Goal: Share content: Share content

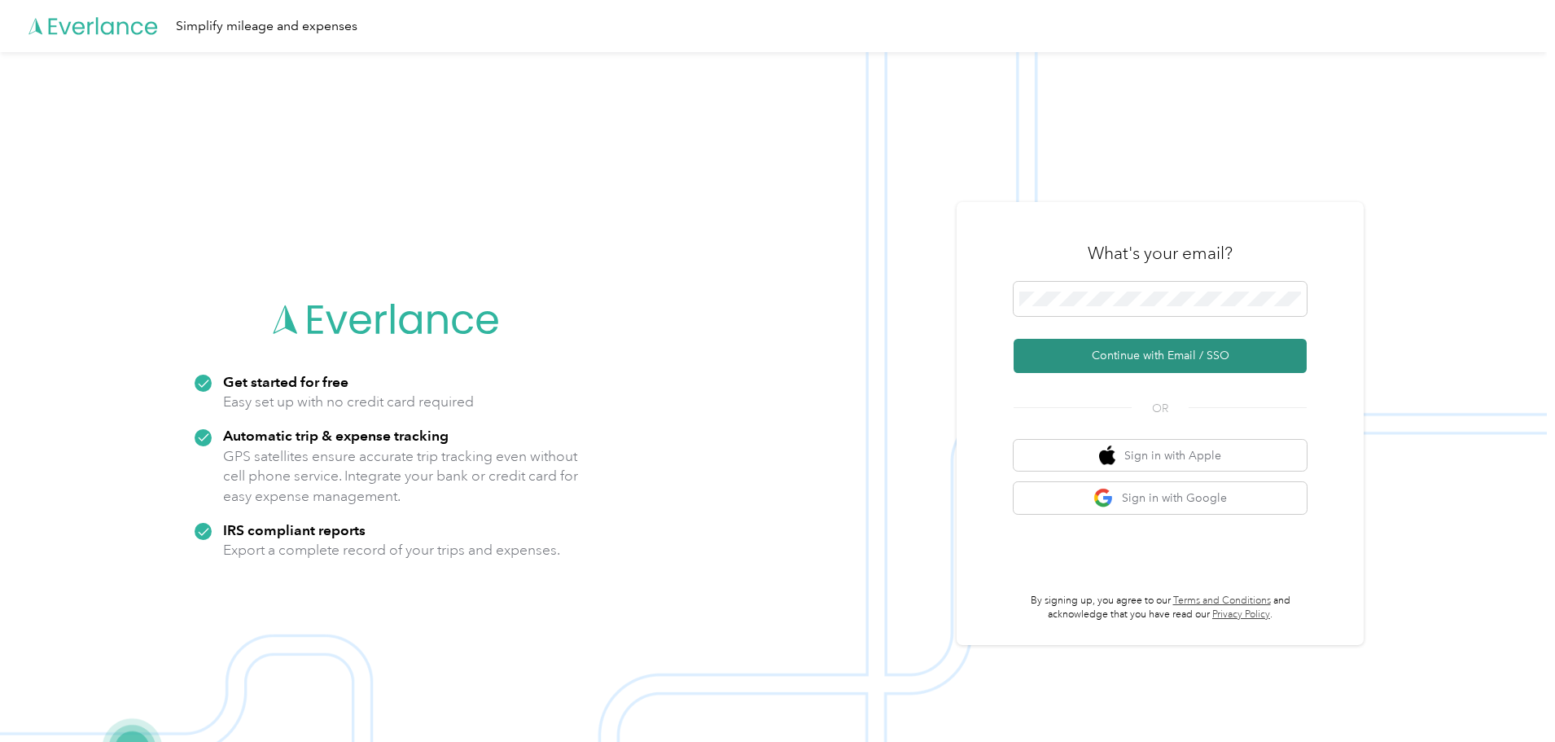
click at [1125, 361] on button "Continue with Email / SSO" at bounding box center [1160, 356] width 293 height 34
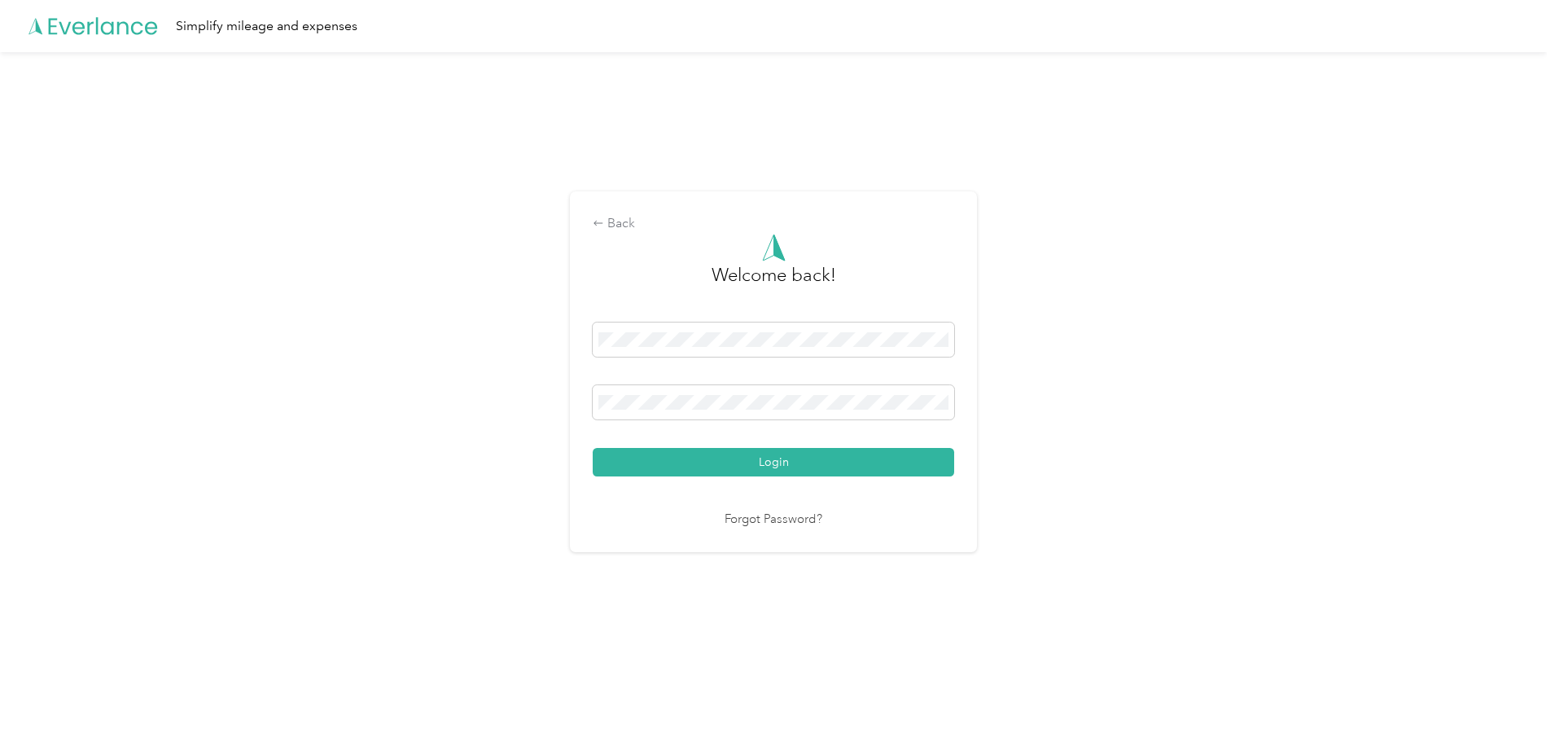
click at [593, 448] on button "Login" at bounding box center [773, 462] width 361 height 28
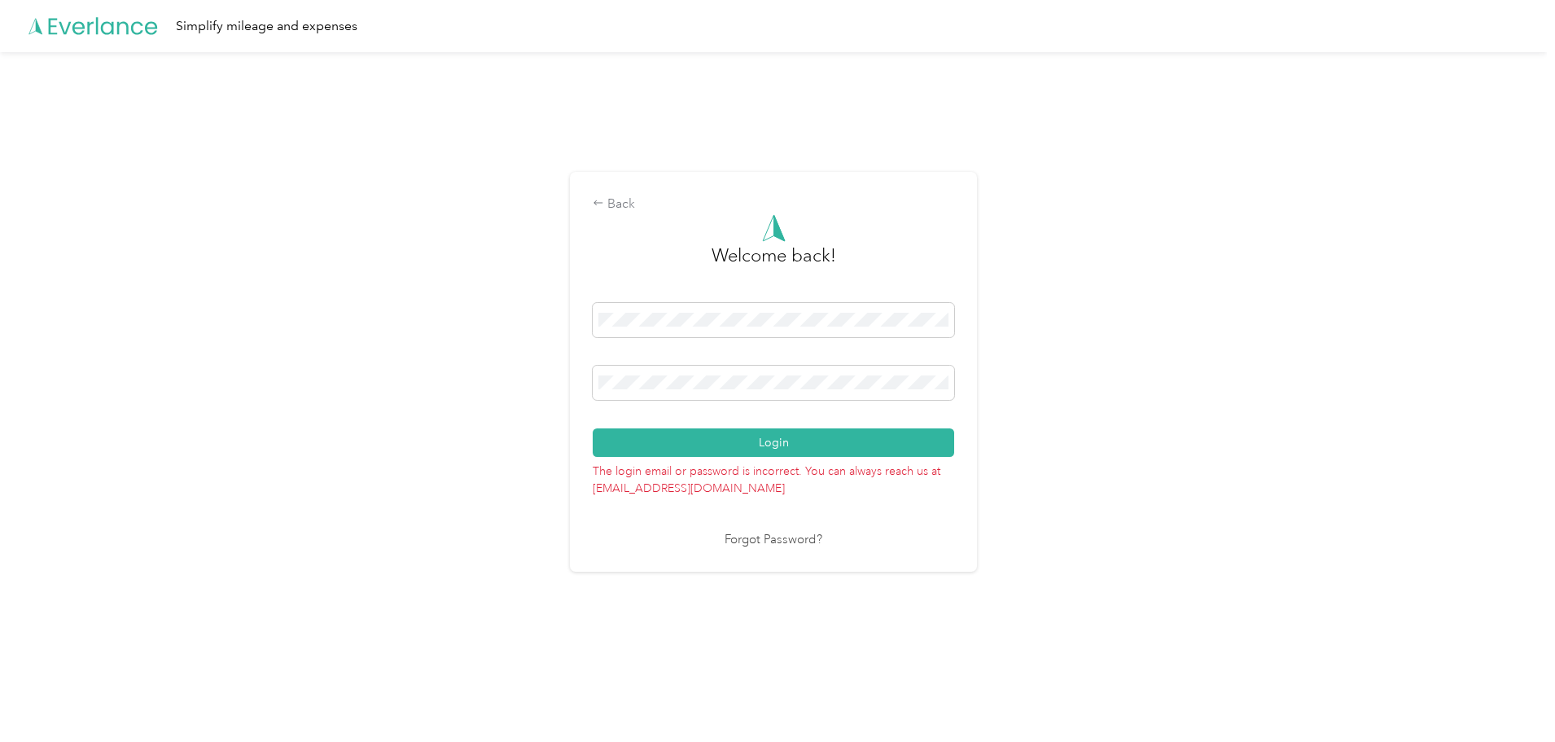
click at [593, 428] on button "Login" at bounding box center [773, 442] width 361 height 28
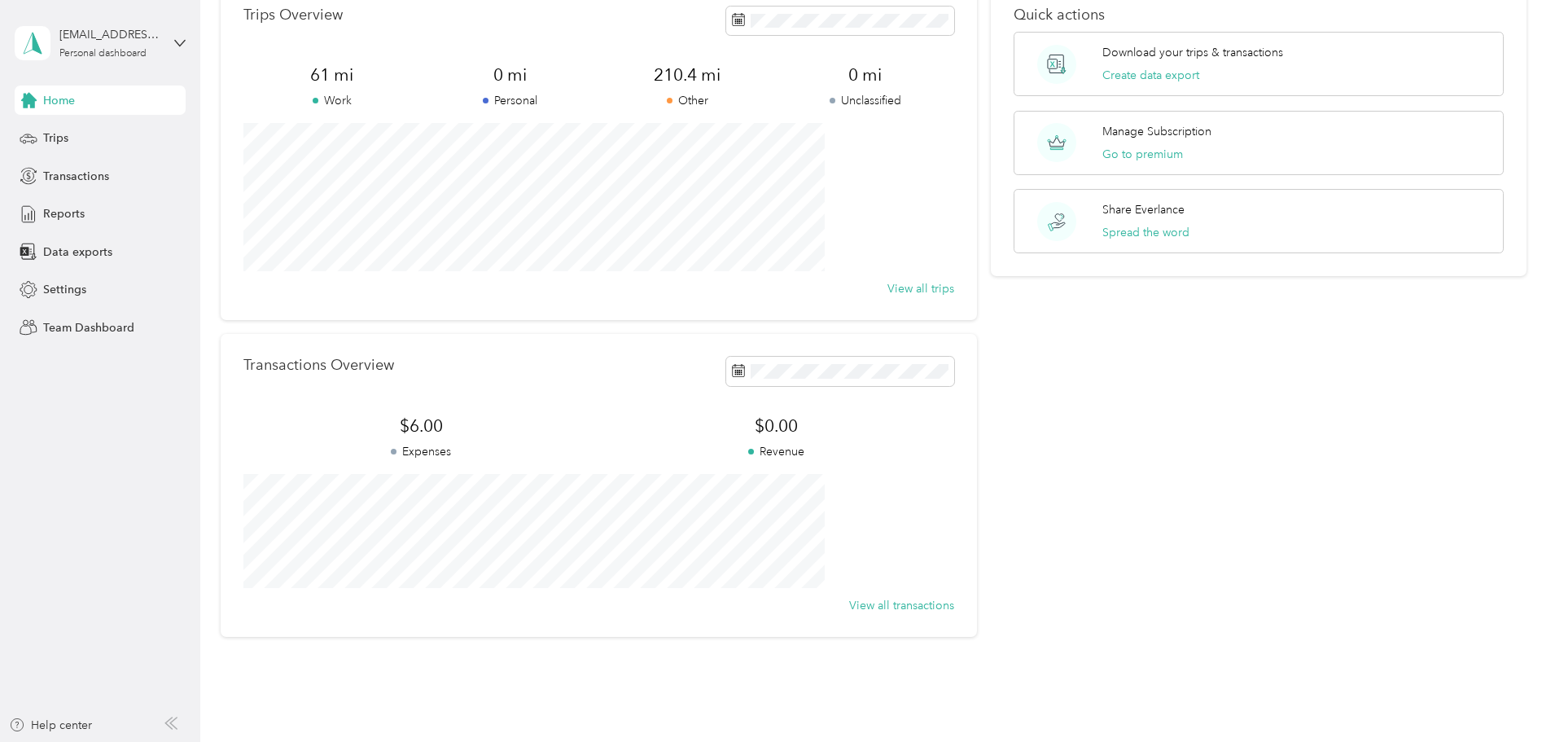
scroll to position [151, 0]
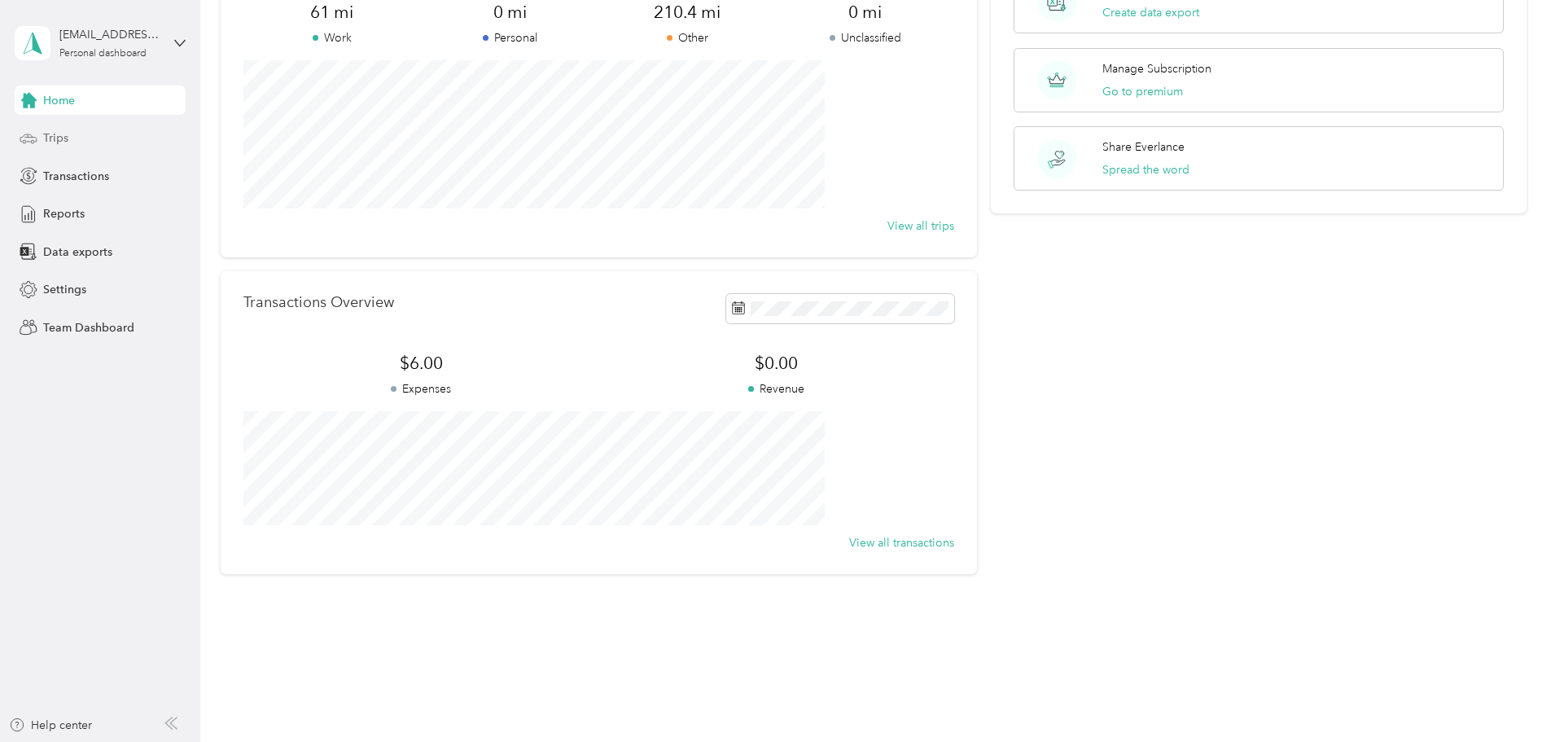
click at [63, 138] on span "Trips" at bounding box center [55, 137] width 25 height 17
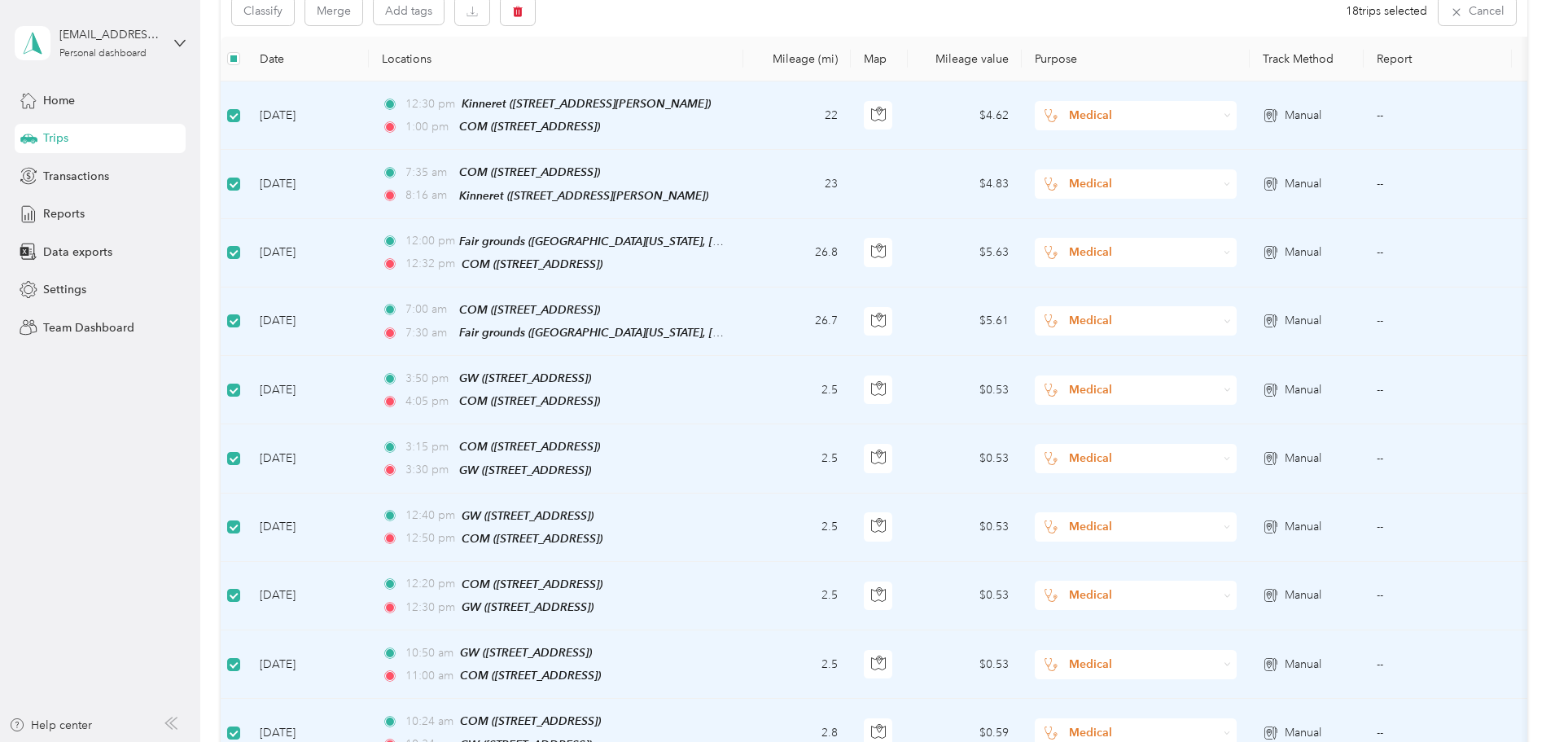
scroll to position [190, 0]
click at [1237, 116] on div "Medical" at bounding box center [1136, 116] width 202 height 29
click at [1282, 145] on span "Work" at bounding box center [1259, 146] width 151 height 17
click at [1231, 186] on icon at bounding box center [1227, 185] width 7 height 7
click at [1312, 216] on li "Work" at bounding box center [1244, 207] width 202 height 28
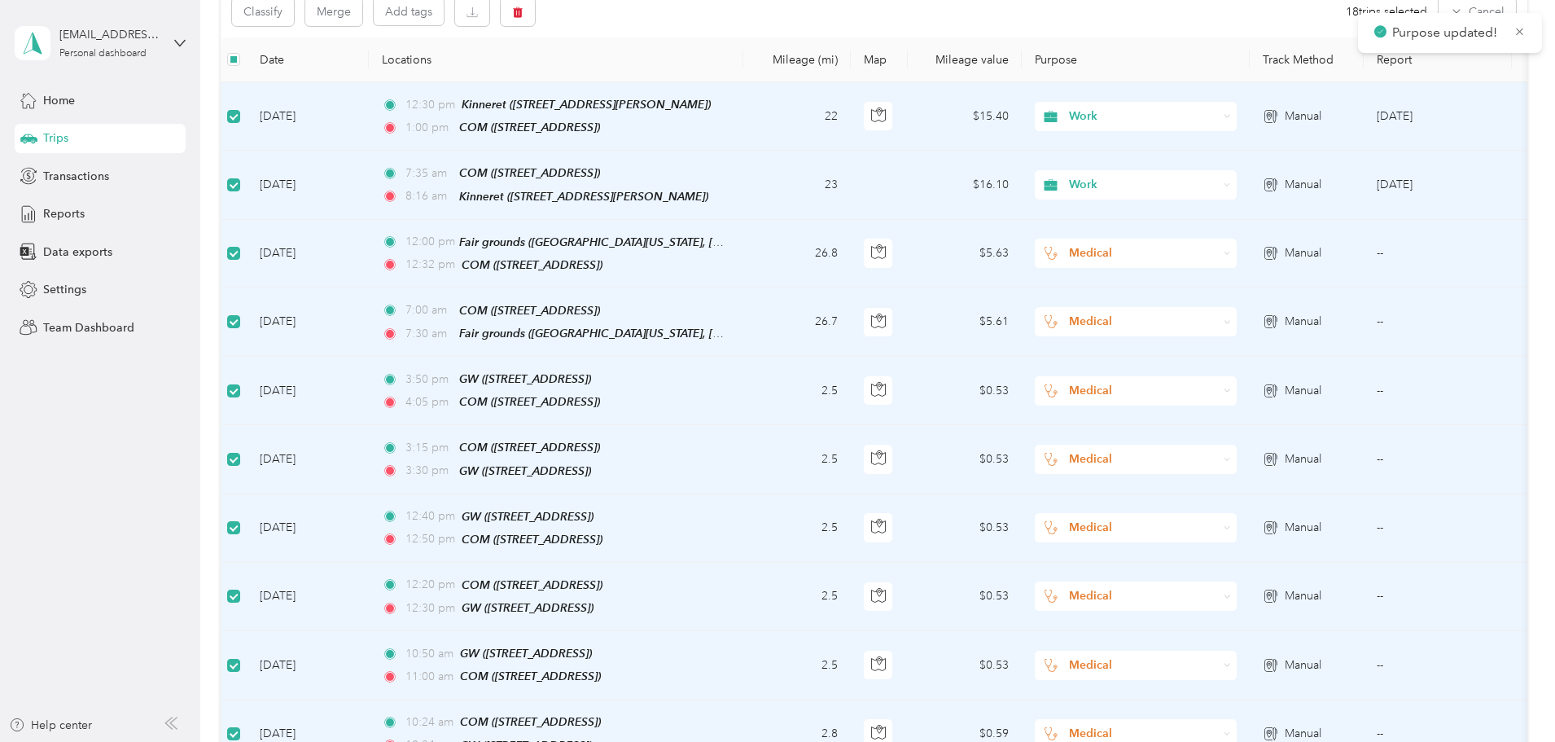
click at [1237, 250] on div "Medical" at bounding box center [1136, 253] width 202 height 29
click at [1318, 274] on span "Work" at bounding box center [1259, 279] width 151 height 17
click at [1231, 318] on icon at bounding box center [1227, 321] width 7 height 7
click at [1316, 337] on li "Work" at bounding box center [1244, 344] width 202 height 28
click at [1237, 387] on div "Medical" at bounding box center [1136, 390] width 202 height 29
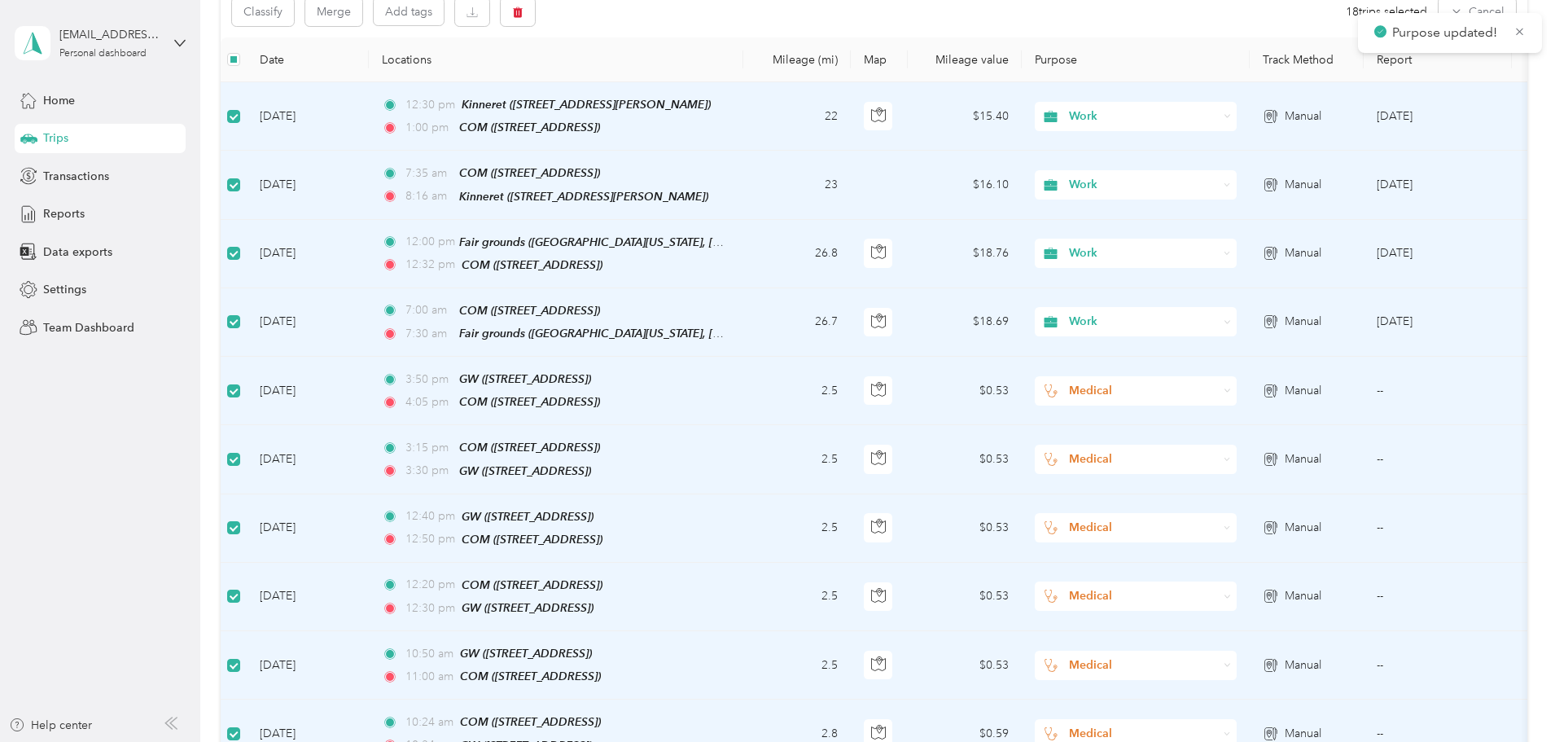
click at [1303, 405] on span "Work" at bounding box center [1259, 409] width 151 height 17
click at [1231, 456] on icon at bounding box center [1227, 459] width 7 height 7
click at [1292, 489] on ol "Work Personal Physician Other Charity Medical Moving Commute" at bounding box center [1244, 578] width 202 height 228
click at [1237, 523] on div "Medical" at bounding box center [1136, 527] width 202 height 29
click at [1298, 285] on span "Work" at bounding box center [1259, 277] width 151 height 17
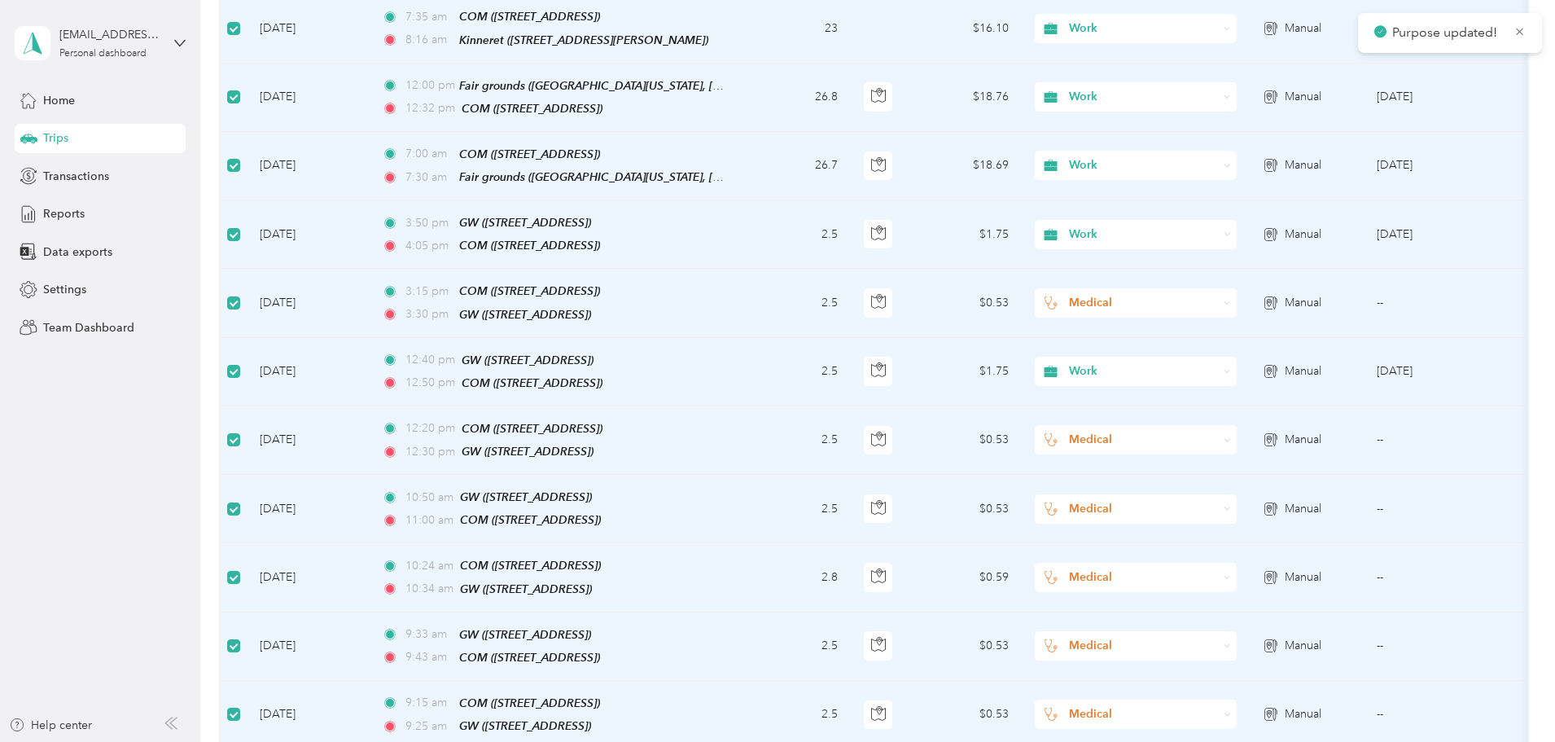
scroll to position [348, 0]
click at [1231, 299] on icon at bounding box center [1227, 302] width 7 height 7
click at [1292, 328] on ol "Work Personal Physician Other Charity Medical Moving Commute" at bounding box center [1244, 422] width 202 height 228
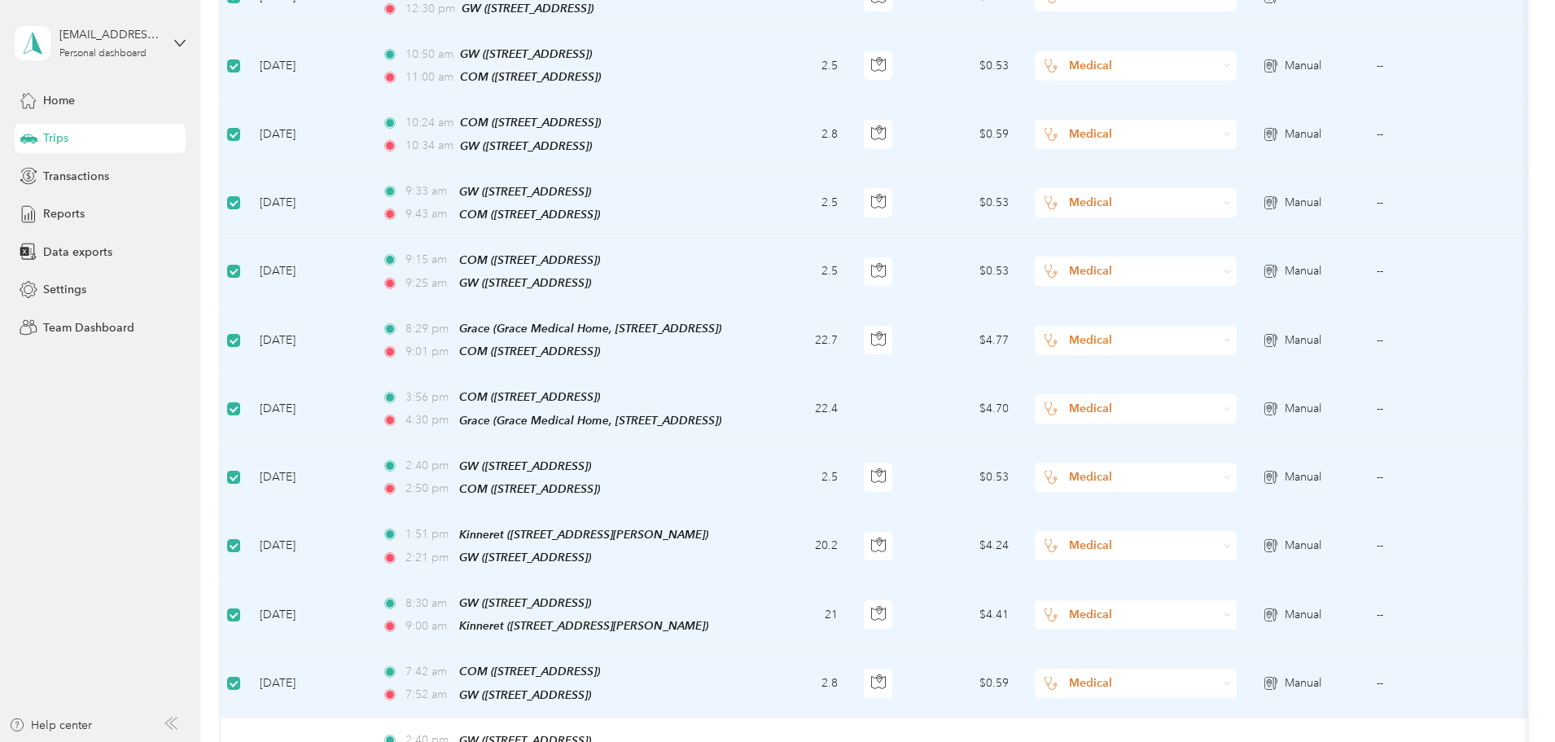
scroll to position [812, 0]
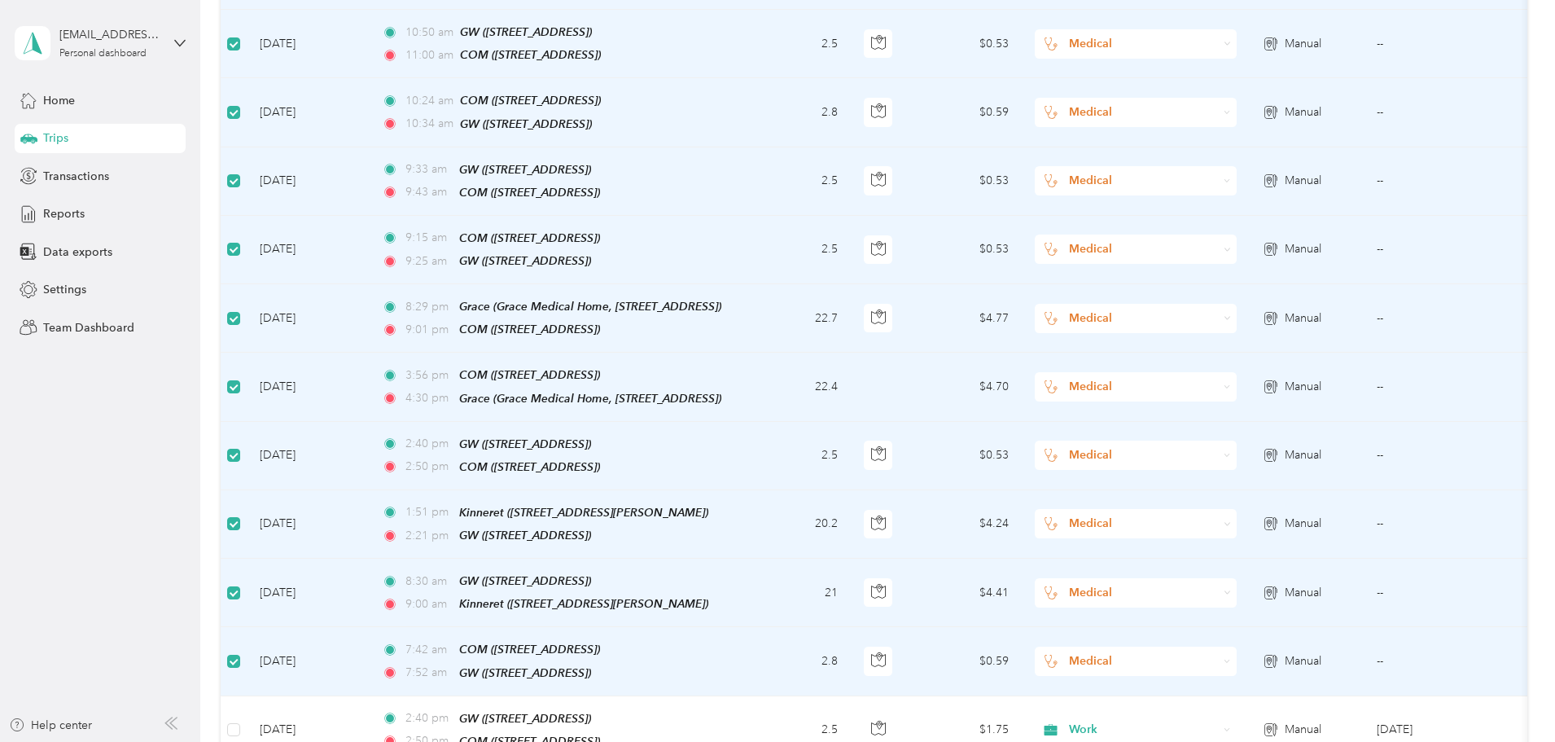
click at [1231, 658] on icon at bounding box center [1227, 661] width 7 height 7
click at [1288, 400] on span "Work" at bounding box center [1259, 402] width 151 height 17
click at [1231, 589] on icon at bounding box center [1227, 592] width 7 height 7
click at [1275, 334] on span "Work" at bounding box center [1259, 335] width 151 height 17
click at [1231, 520] on icon at bounding box center [1227, 523] width 7 height 7
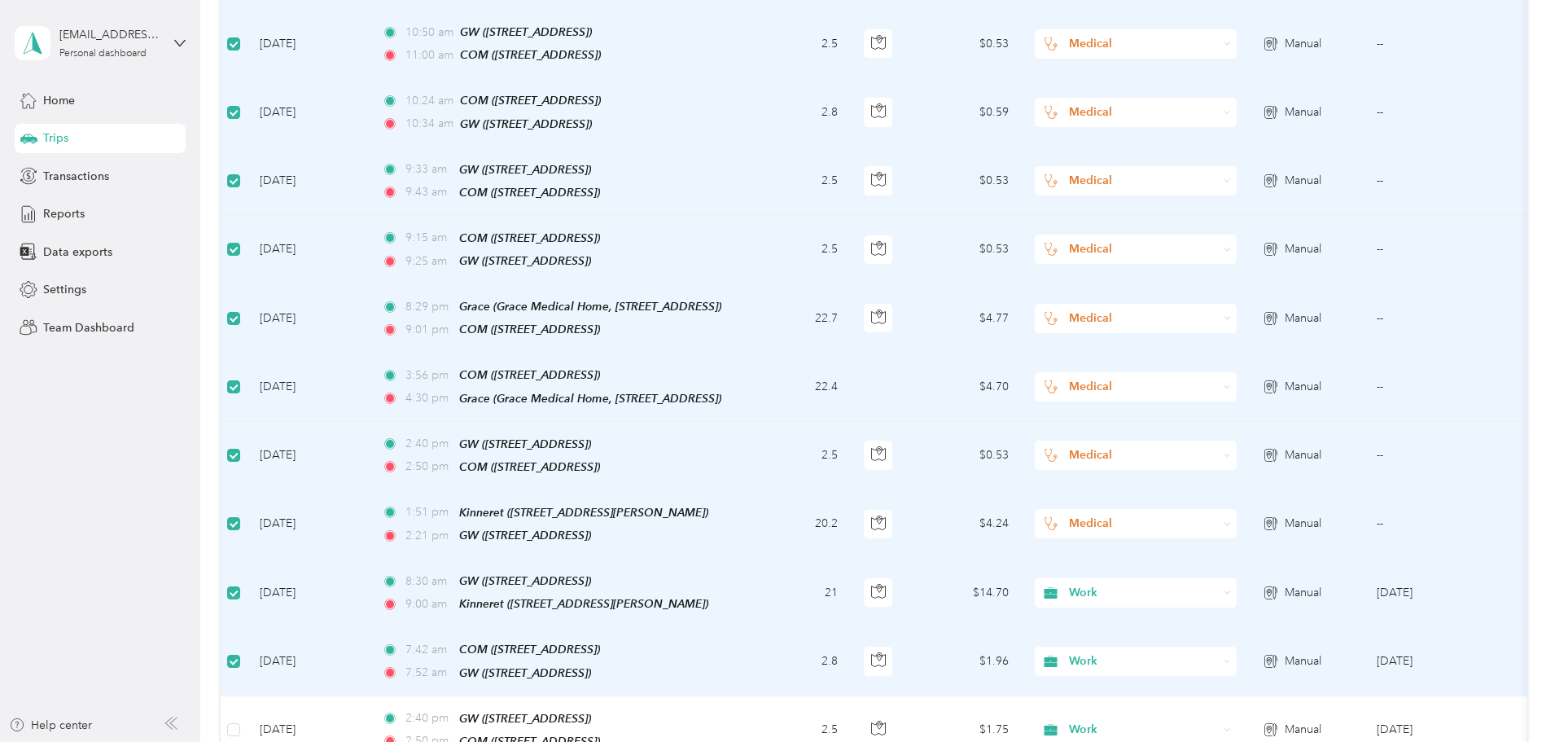
click at [1274, 271] on li "Work" at bounding box center [1244, 268] width 202 height 28
click at [1231, 452] on icon at bounding box center [1227, 455] width 7 height 7
click at [1302, 465] on li "Work" at bounding box center [1244, 461] width 202 height 28
click at [1231, 383] on icon at bounding box center [1227, 386] width 7 height 7
click at [1278, 395] on span "Work" at bounding box center [1259, 395] width 151 height 17
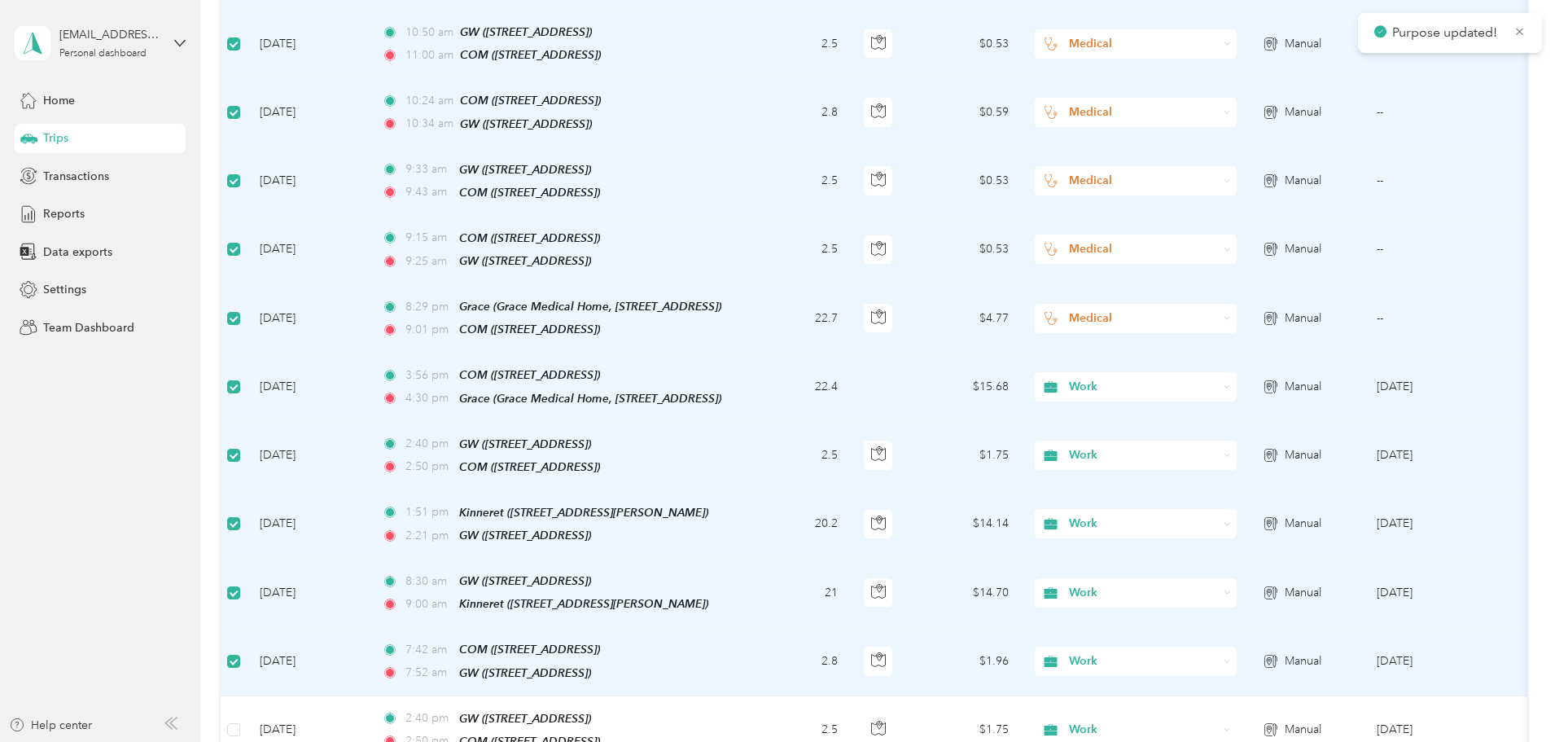
click at [1231, 314] on icon at bounding box center [1227, 317] width 7 height 7
drag, startPoint x: 1239, startPoint y: 328, endPoint x: 1240, endPoint y: 317, distance: 10.6
click at [1240, 320] on span "Work" at bounding box center [1259, 328] width 151 height 17
click at [1231, 246] on icon at bounding box center [1227, 249] width 7 height 7
click at [1284, 254] on span "Work" at bounding box center [1259, 260] width 151 height 17
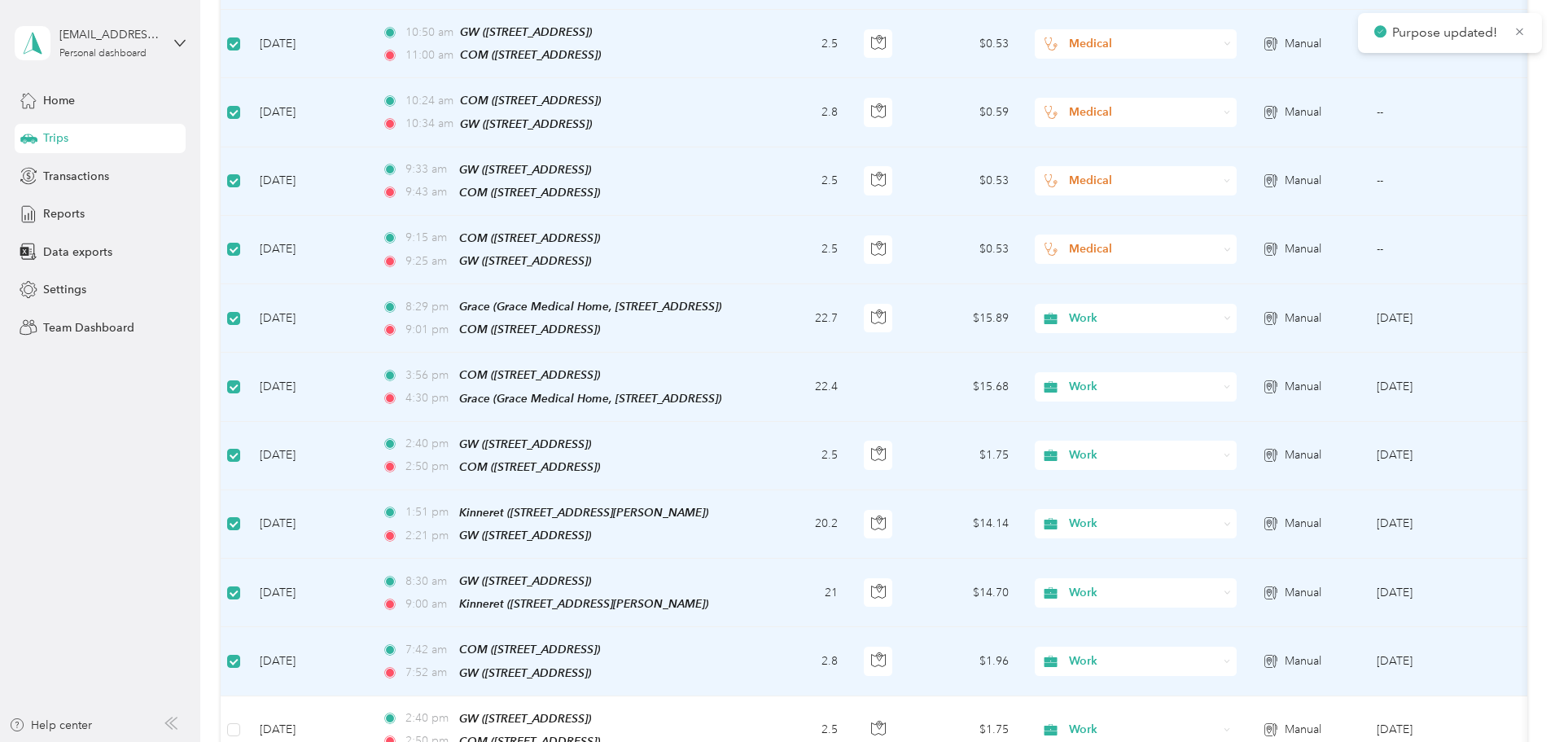
click at [1231, 177] on icon at bounding box center [1227, 180] width 7 height 7
click at [1290, 196] on li "Work" at bounding box center [1244, 194] width 202 height 28
click at [1231, 109] on icon at bounding box center [1227, 112] width 7 height 7
click at [1283, 123] on span "Work" at bounding box center [1259, 127] width 151 height 17
click at [1231, 40] on icon at bounding box center [1227, 43] width 7 height 7
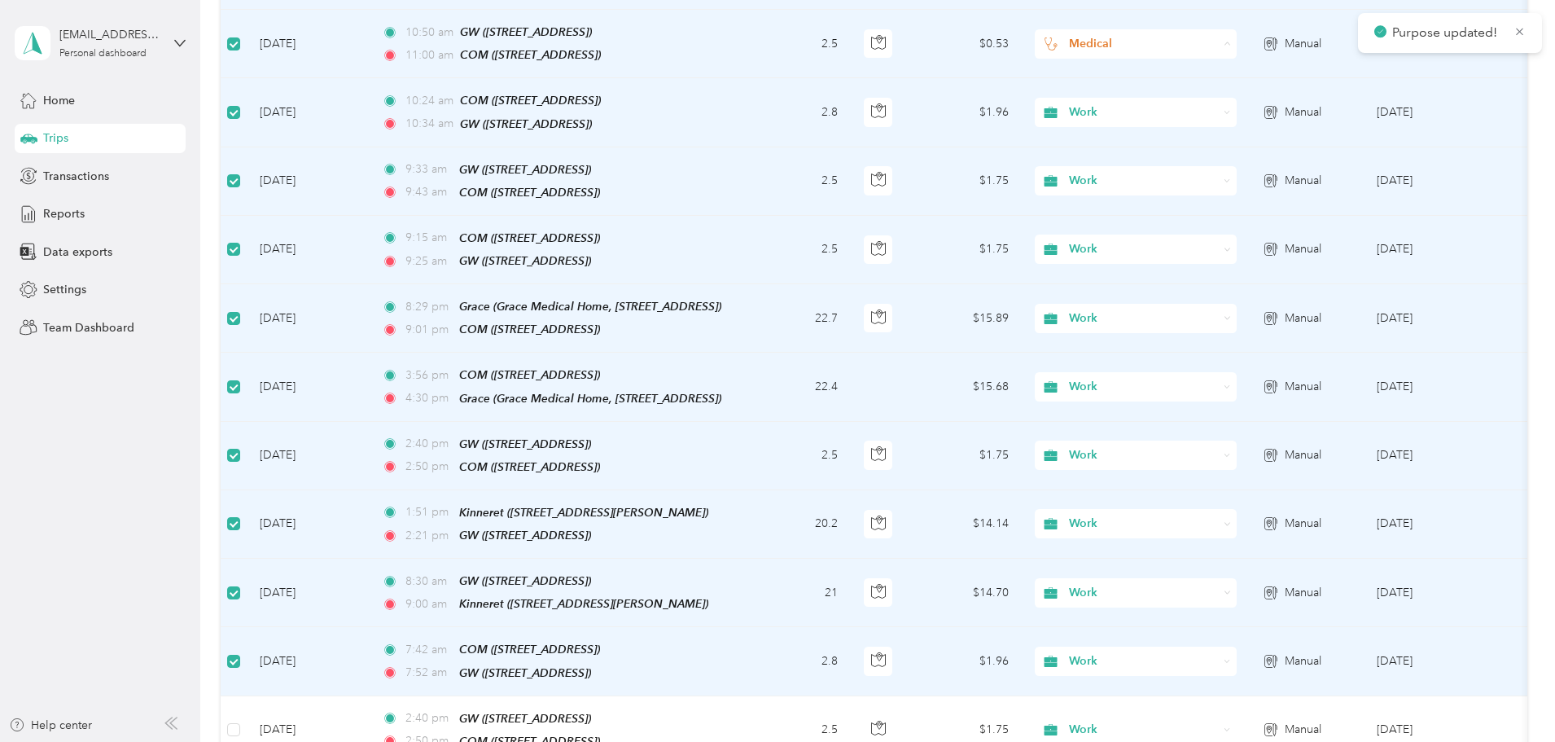
click at [1285, 65] on li "Work" at bounding box center [1244, 60] width 202 height 28
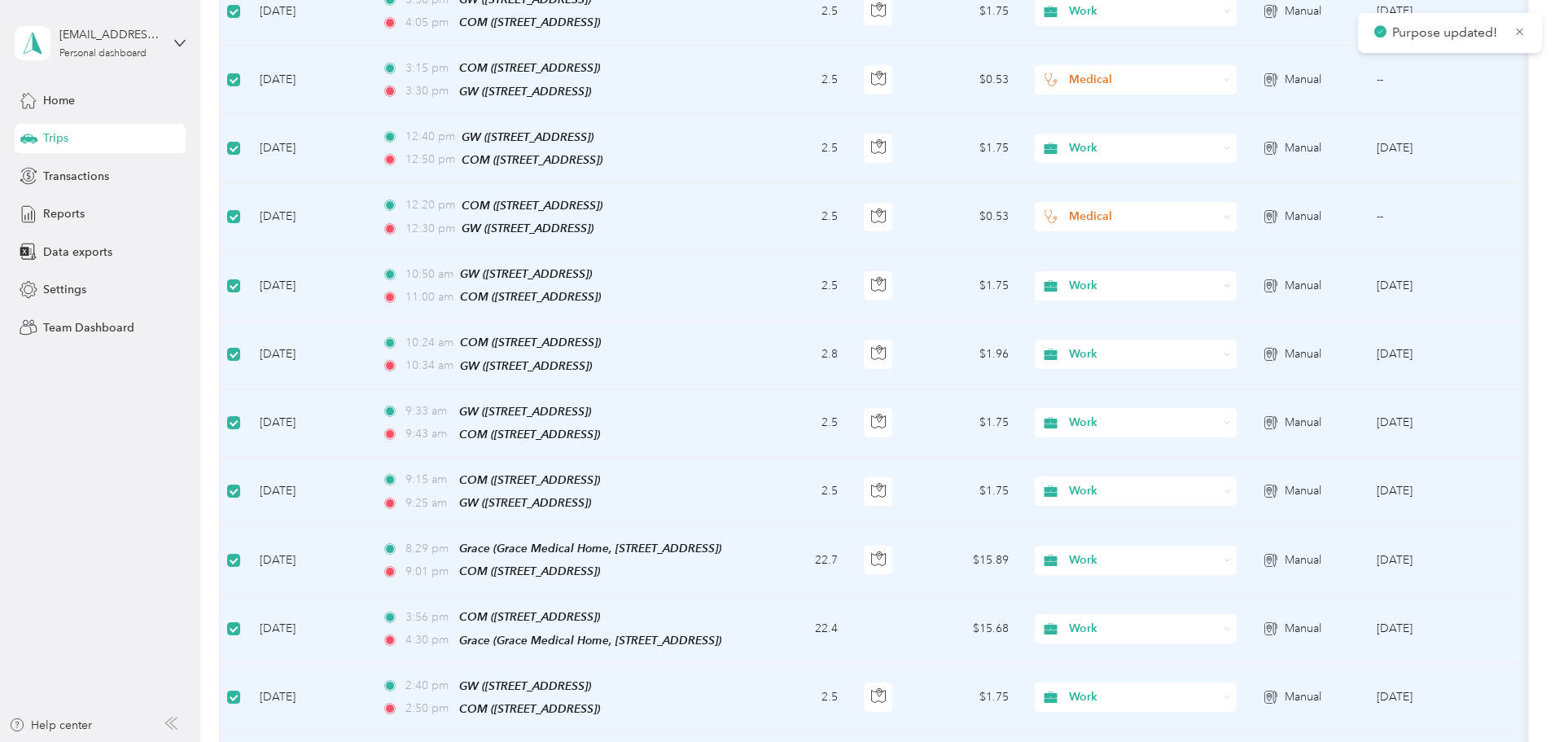
scroll to position [553, 0]
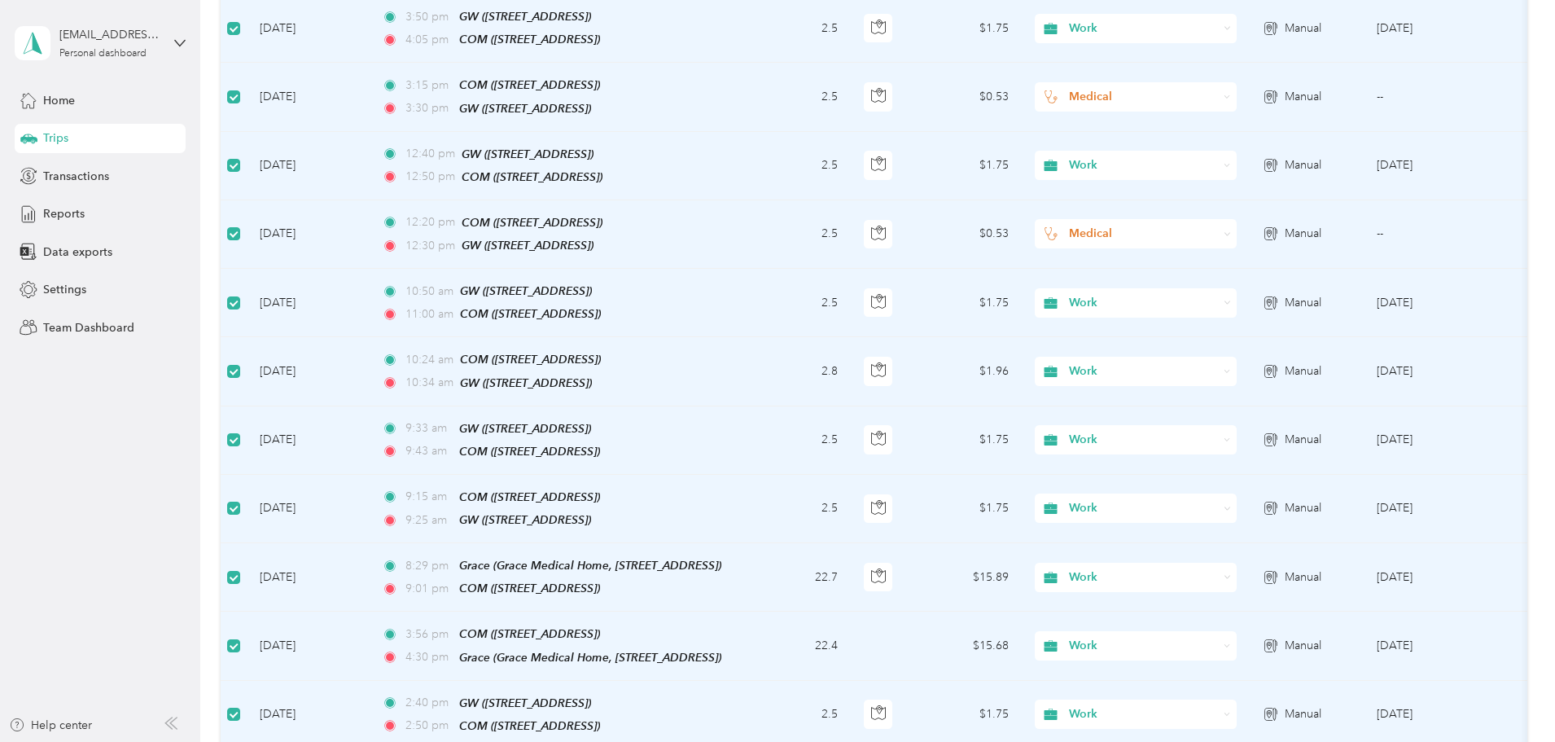
click at [1231, 230] on icon at bounding box center [1227, 233] width 7 height 7
click at [1258, 256] on li "Work" at bounding box center [1244, 251] width 202 height 28
click at [1218, 88] on span "Medical" at bounding box center [1143, 97] width 149 height 18
click at [1272, 117] on span "Work" at bounding box center [1259, 118] width 151 height 17
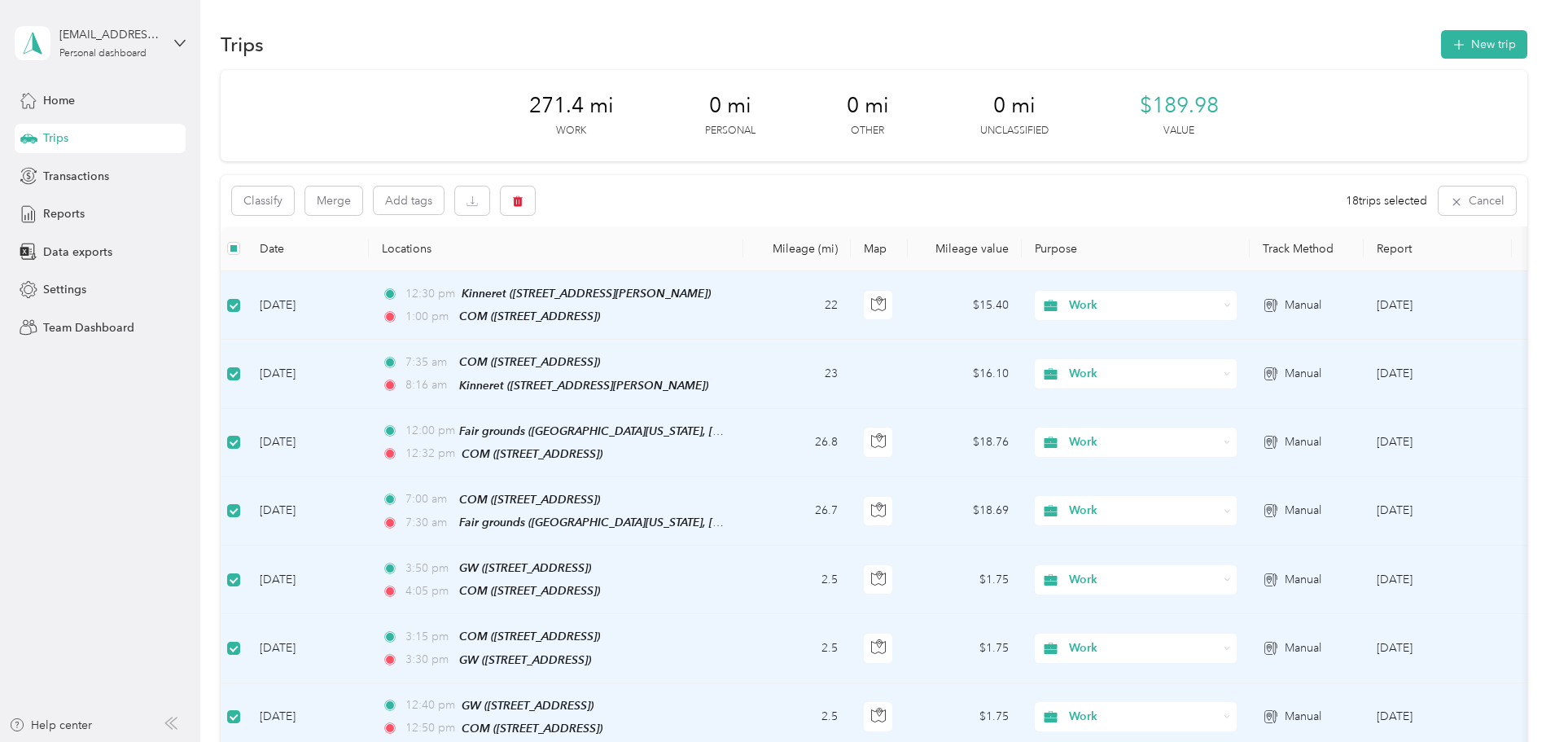
scroll to position [1, 0]
click at [70, 212] on span "Reports" at bounding box center [64, 213] width 42 height 17
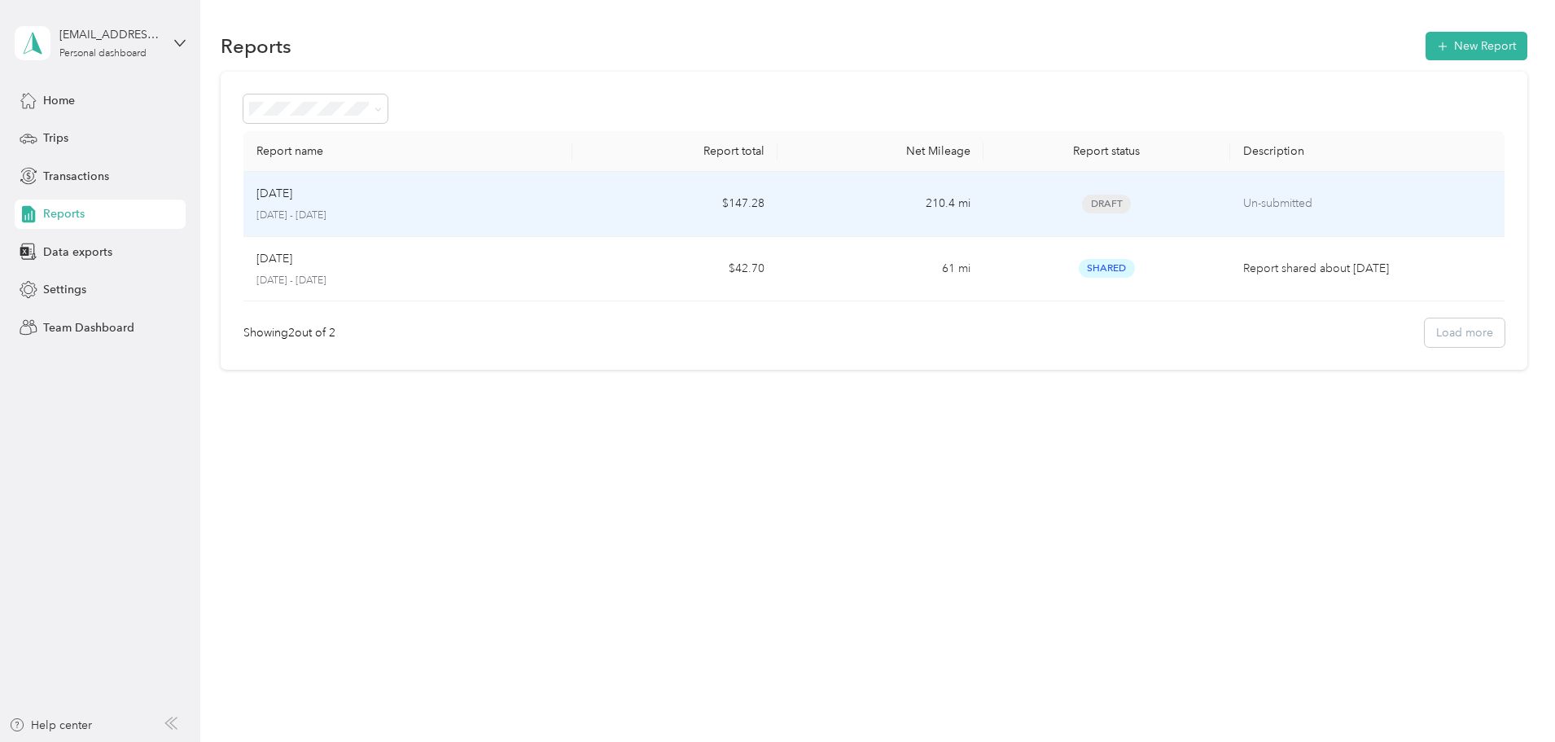
click at [445, 205] on div "Aug [DATE] - [DATE]" at bounding box center [407, 204] width 303 height 38
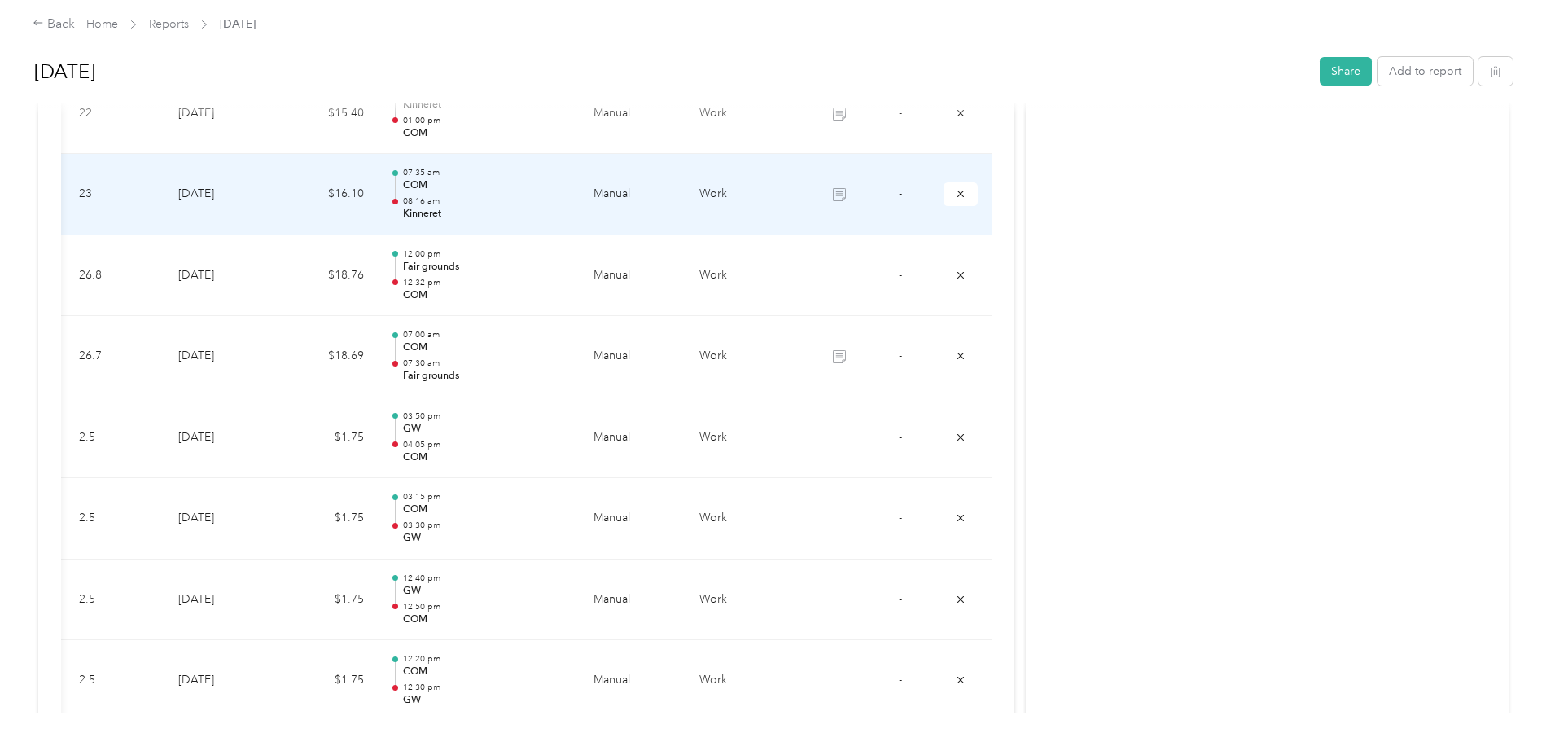
scroll to position [504, 0]
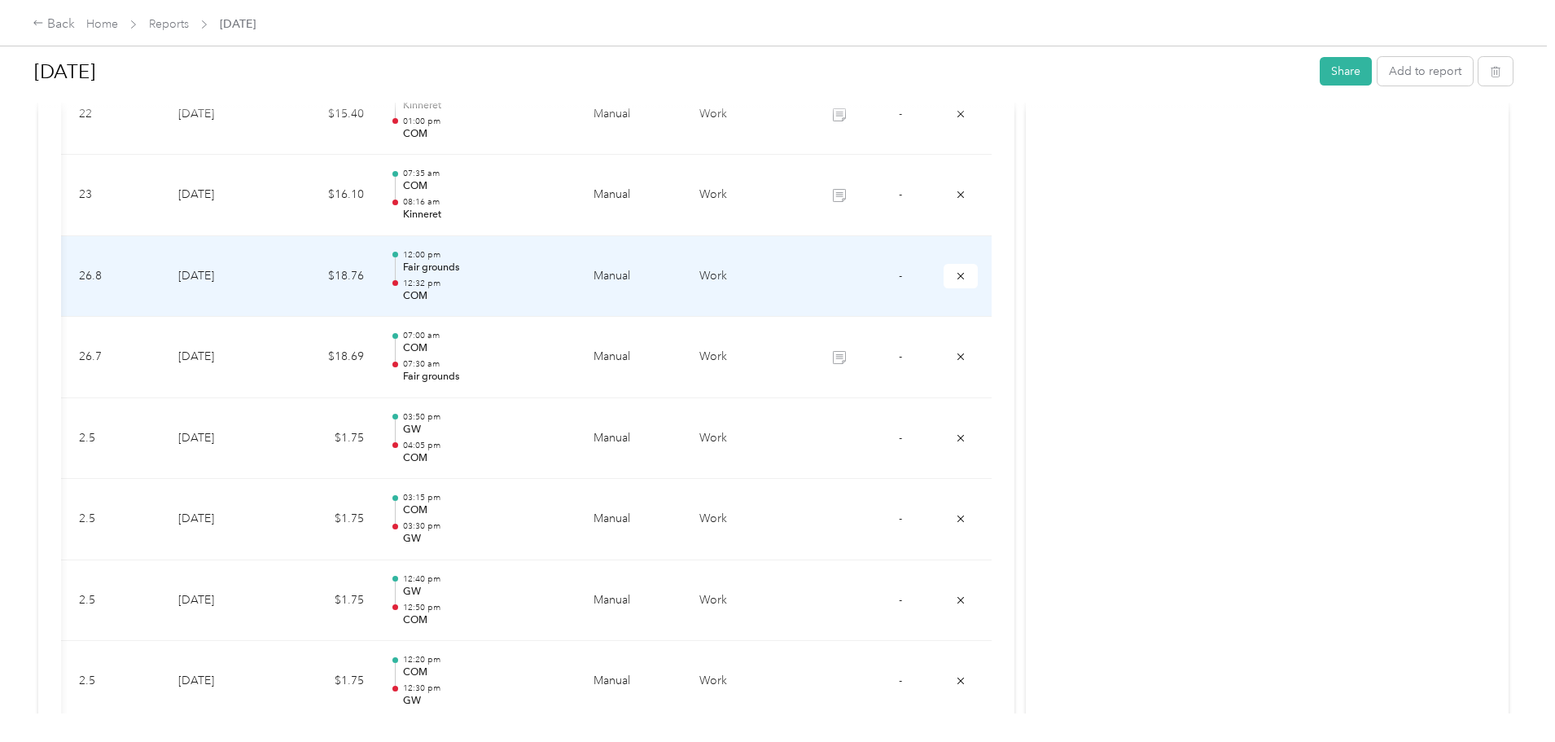
click at [808, 267] on td at bounding box center [838, 276] width 61 height 81
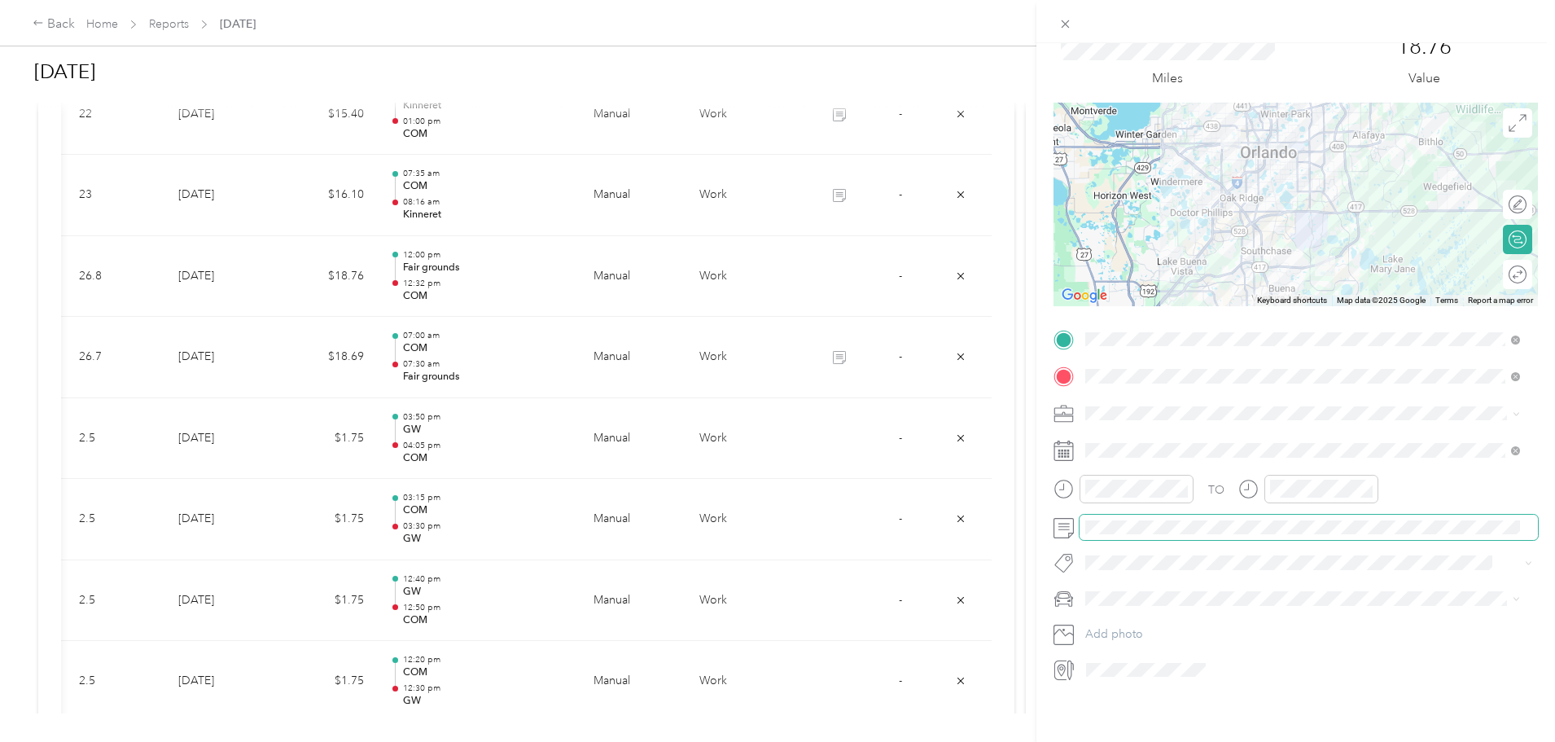
scroll to position [0, 0]
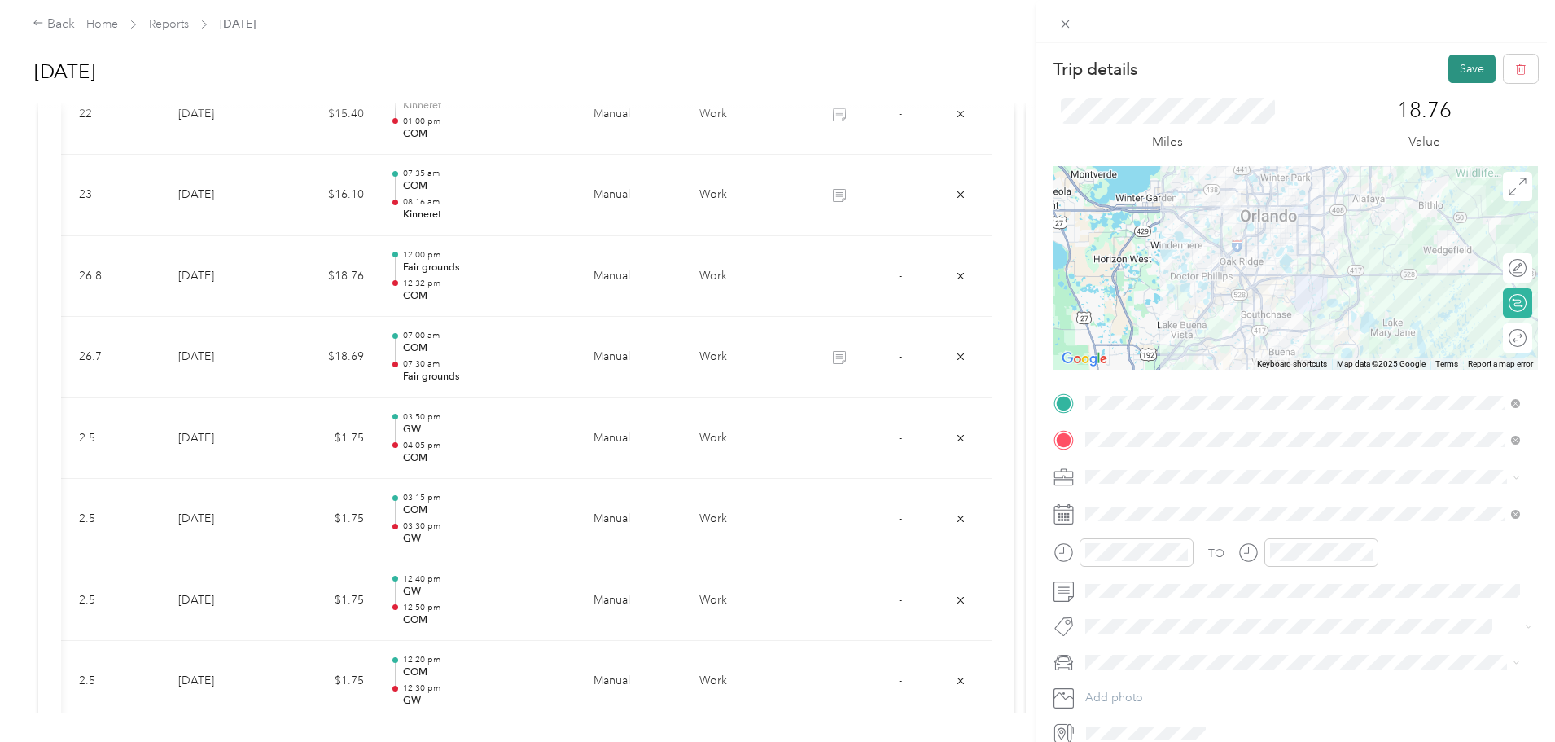
click at [1455, 68] on button "Save" at bounding box center [1471, 69] width 47 height 28
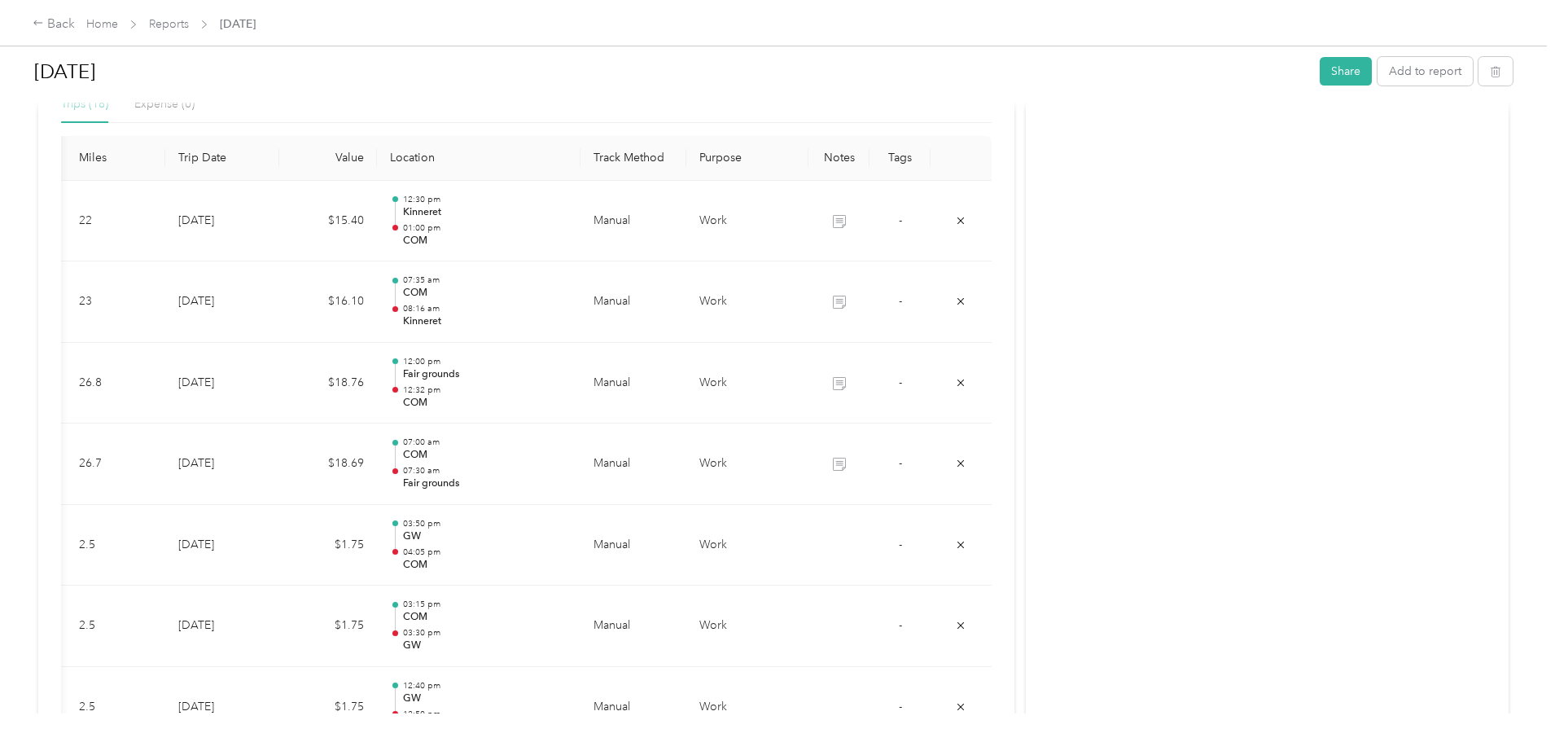
scroll to position [396, 0]
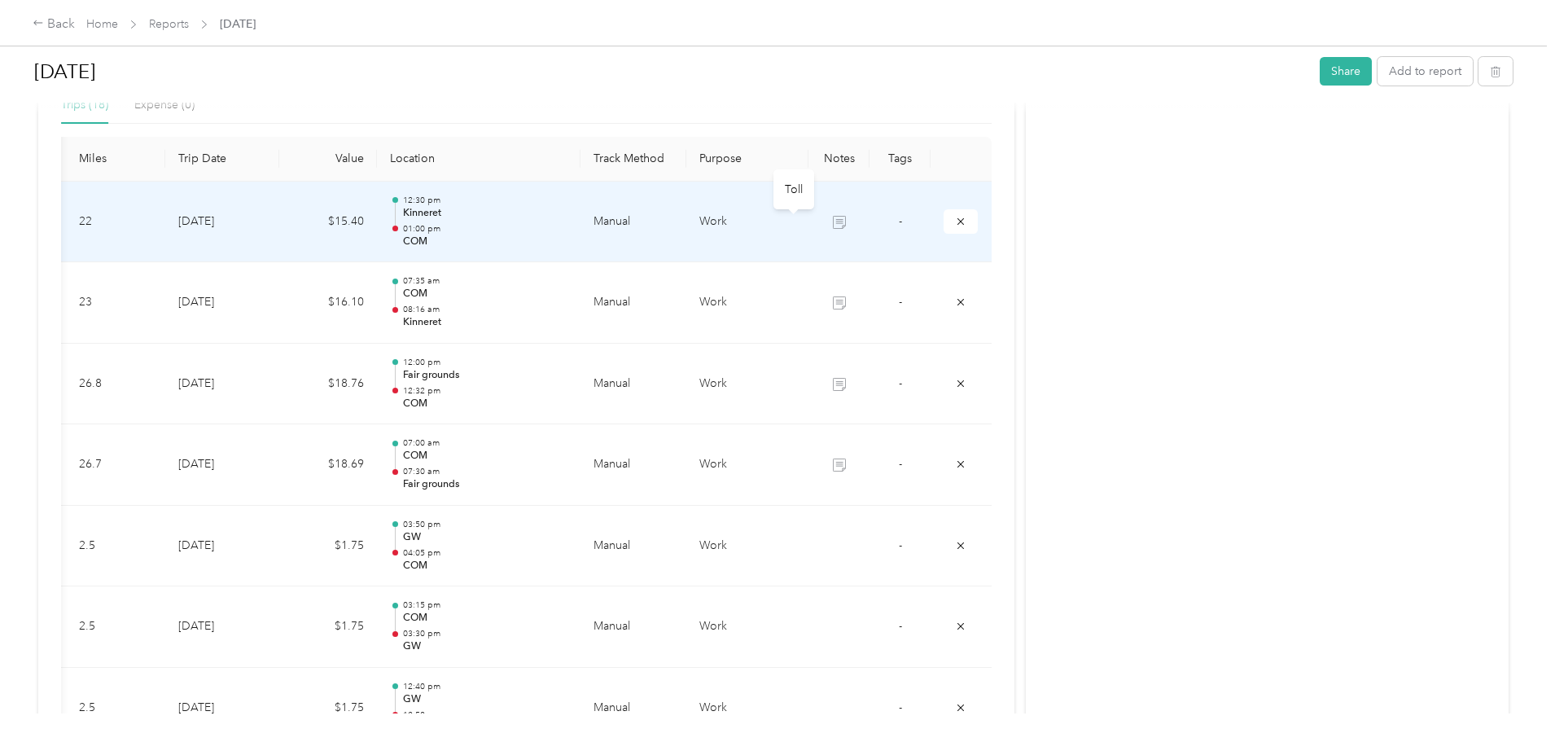
click at [833, 221] on icon at bounding box center [839, 222] width 13 height 13
click at [718, 225] on td "Work" at bounding box center [747, 222] width 122 height 81
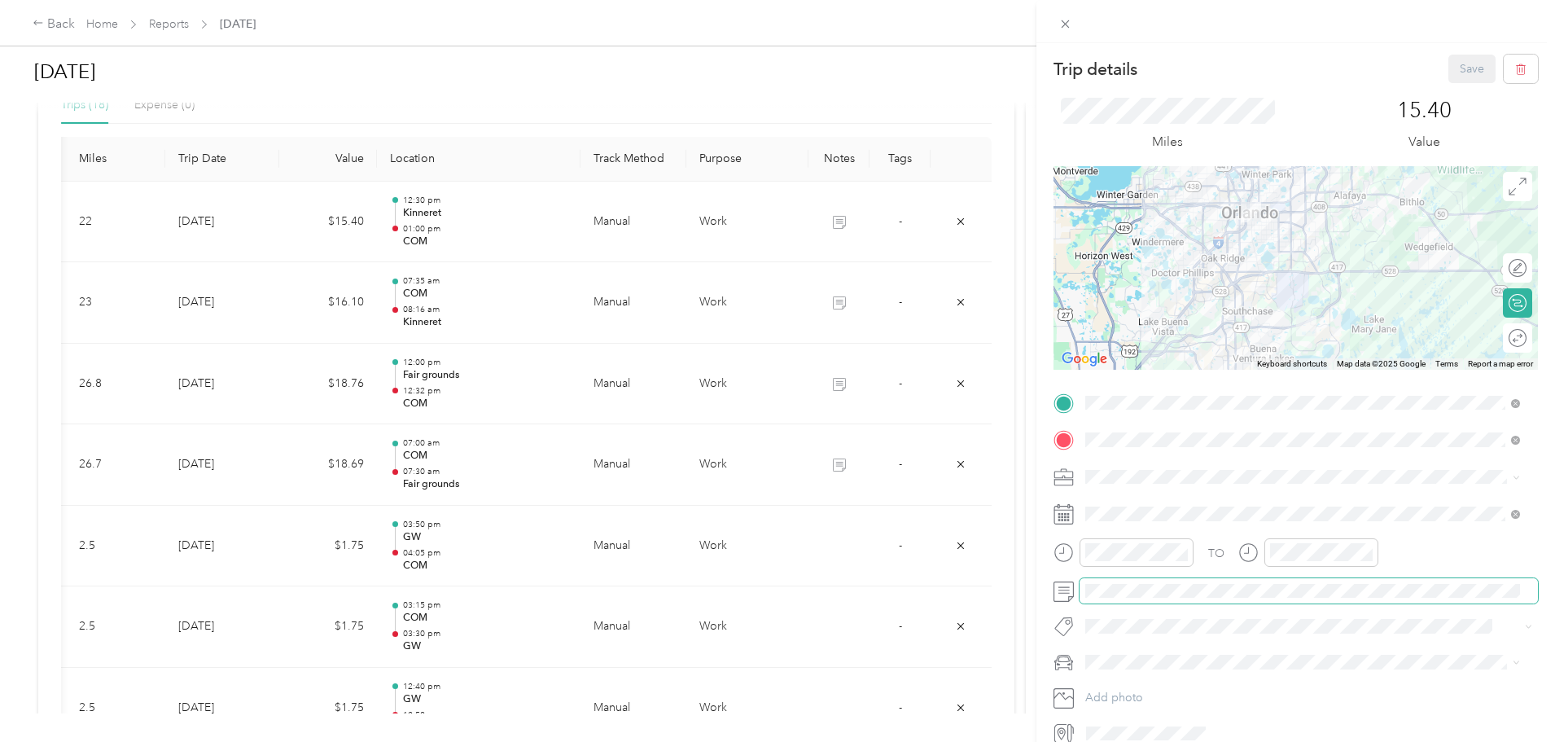
click at [1115, 581] on span at bounding box center [1308, 591] width 458 height 26
click at [1452, 72] on button "Save" at bounding box center [1471, 69] width 47 height 28
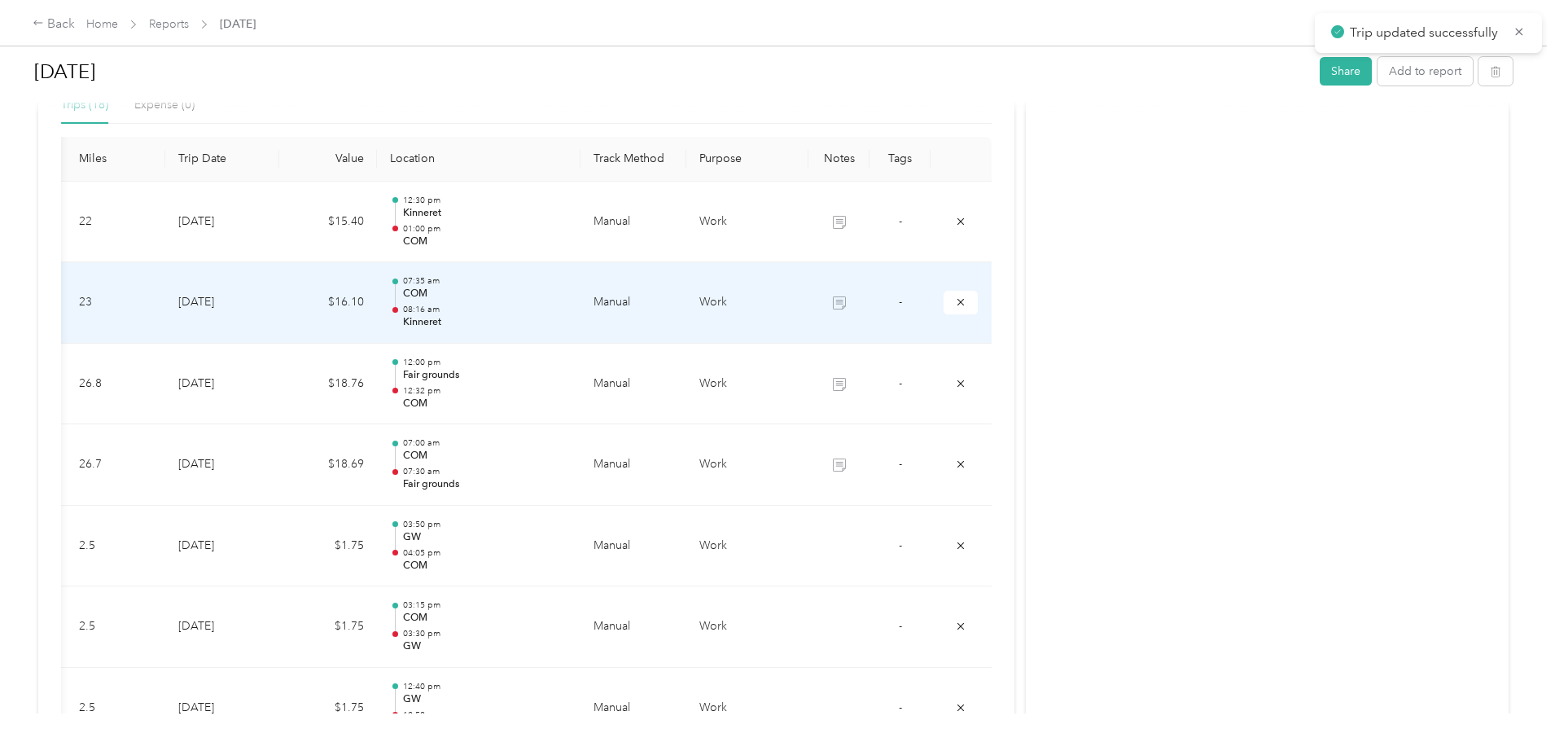
click at [733, 309] on td "Work" at bounding box center [747, 302] width 122 height 81
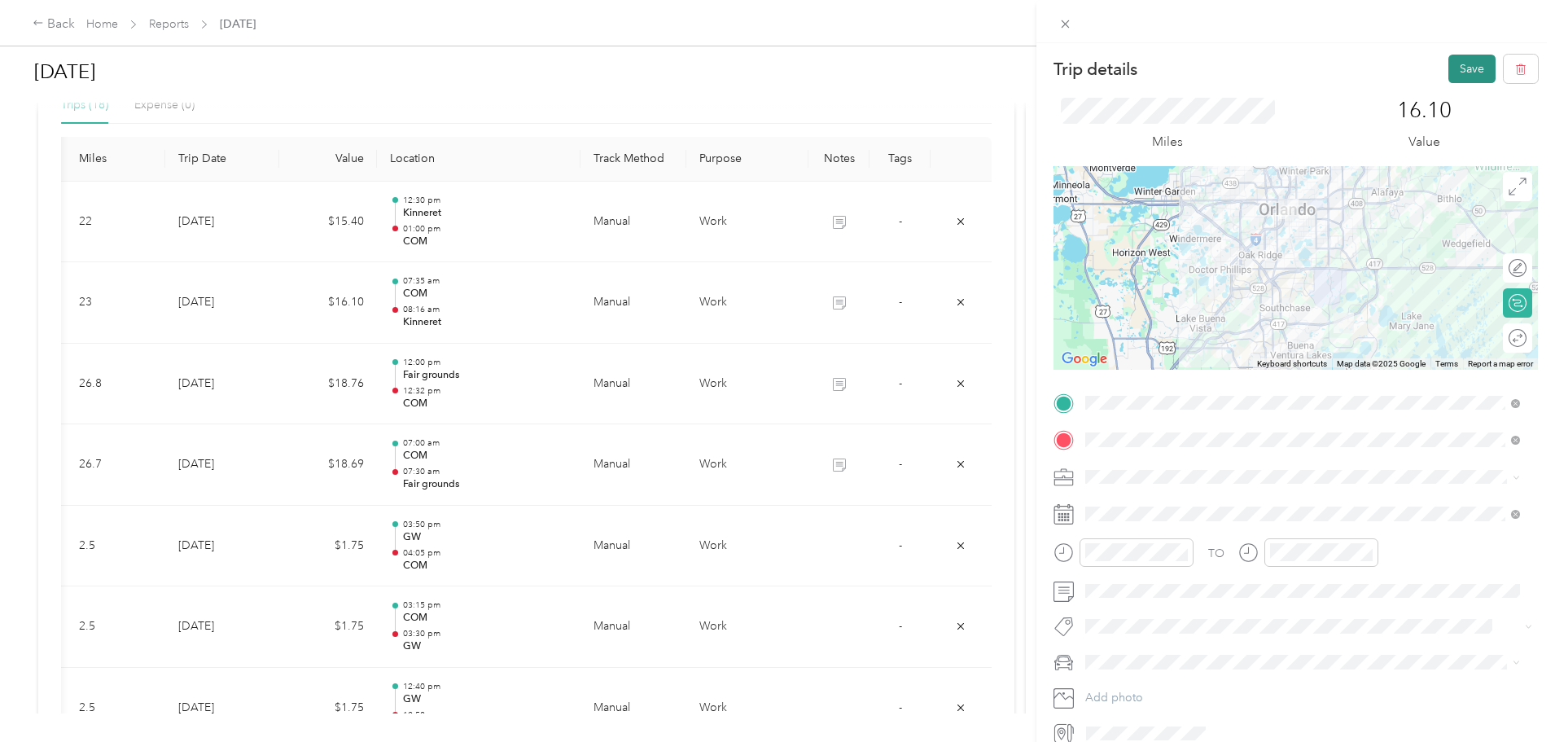
click at [1448, 68] on button "Save" at bounding box center [1471, 69] width 47 height 28
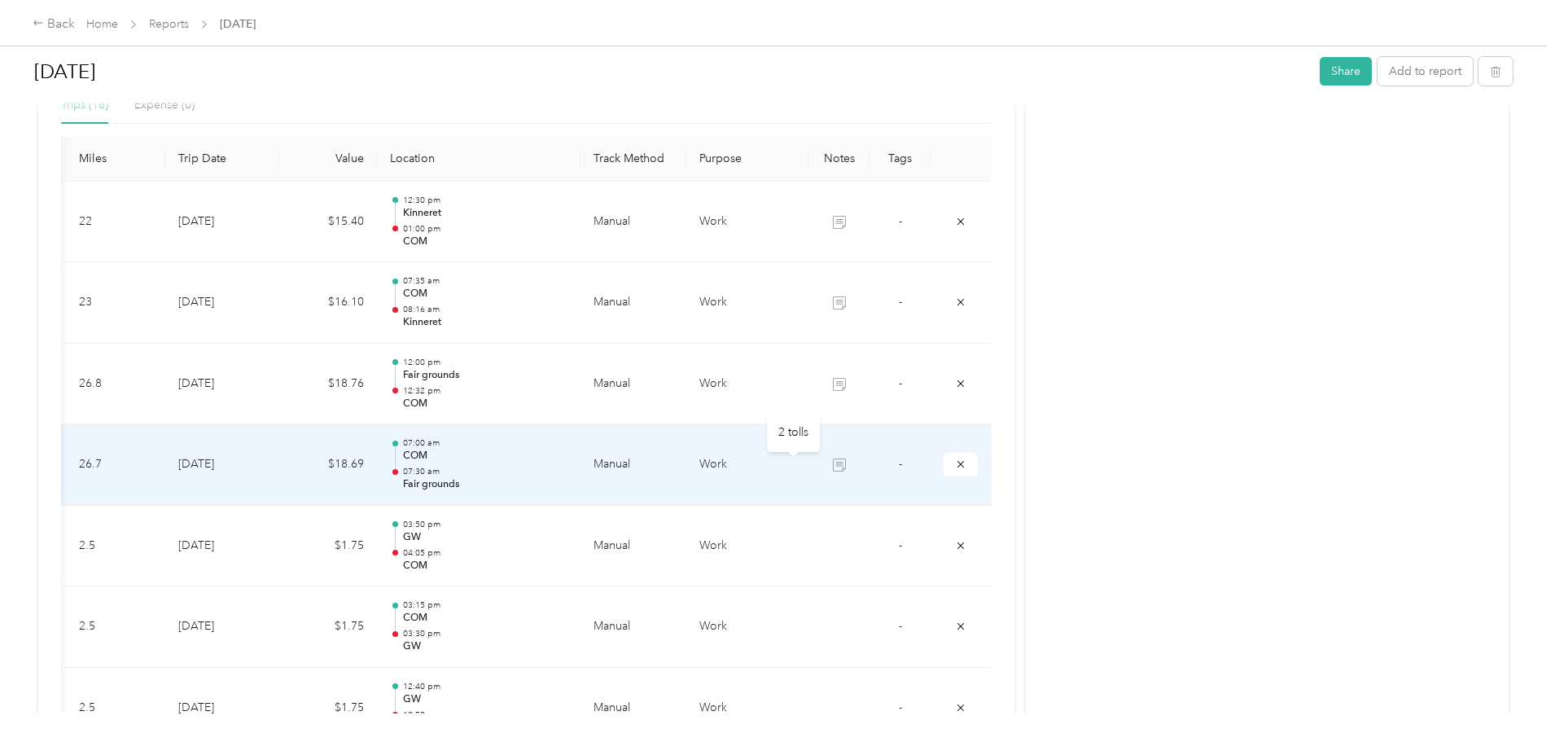
click at [833, 462] on icon at bounding box center [839, 464] width 13 height 13
click at [712, 460] on td "Work" at bounding box center [747, 464] width 122 height 81
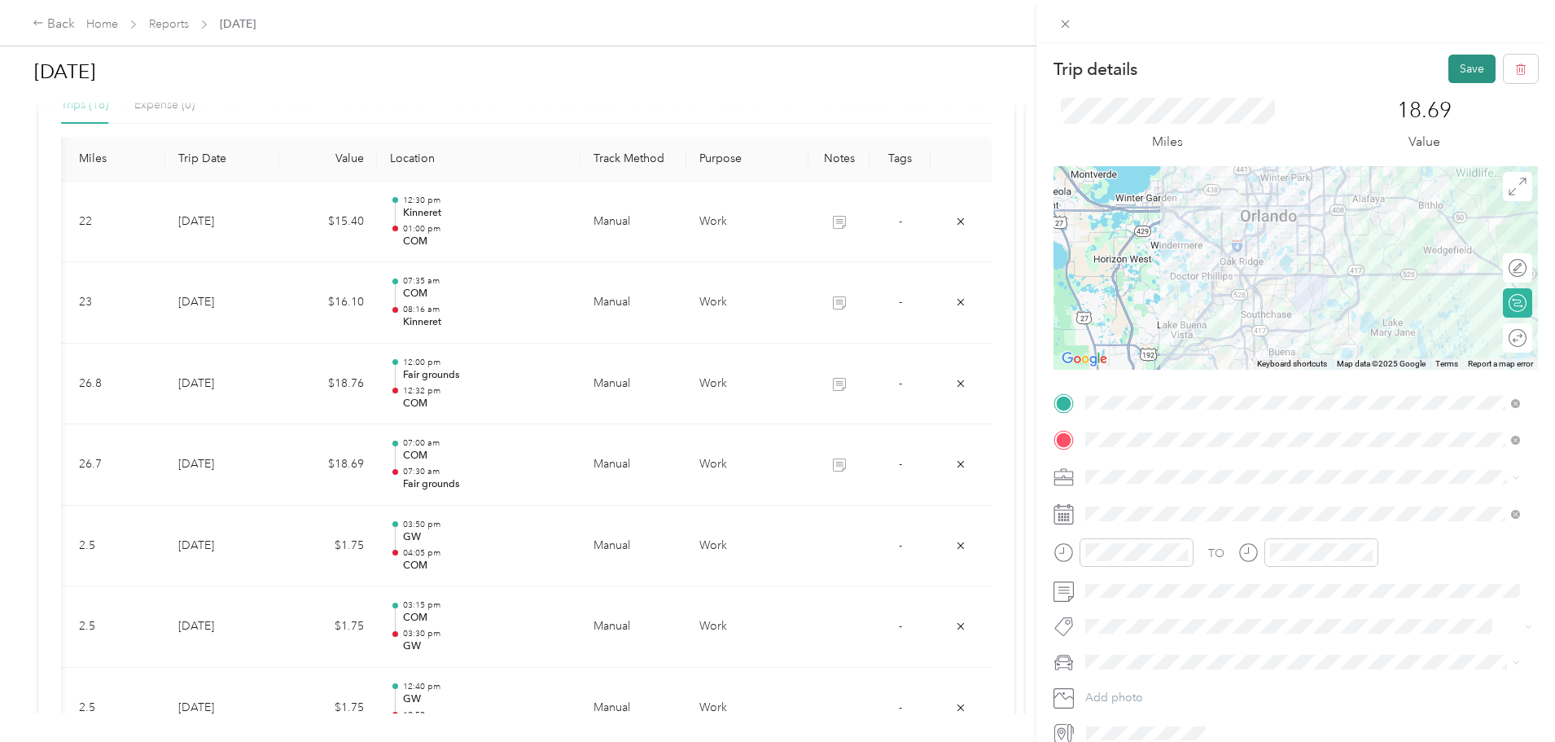
click at [1448, 69] on button "Save" at bounding box center [1471, 69] width 47 height 28
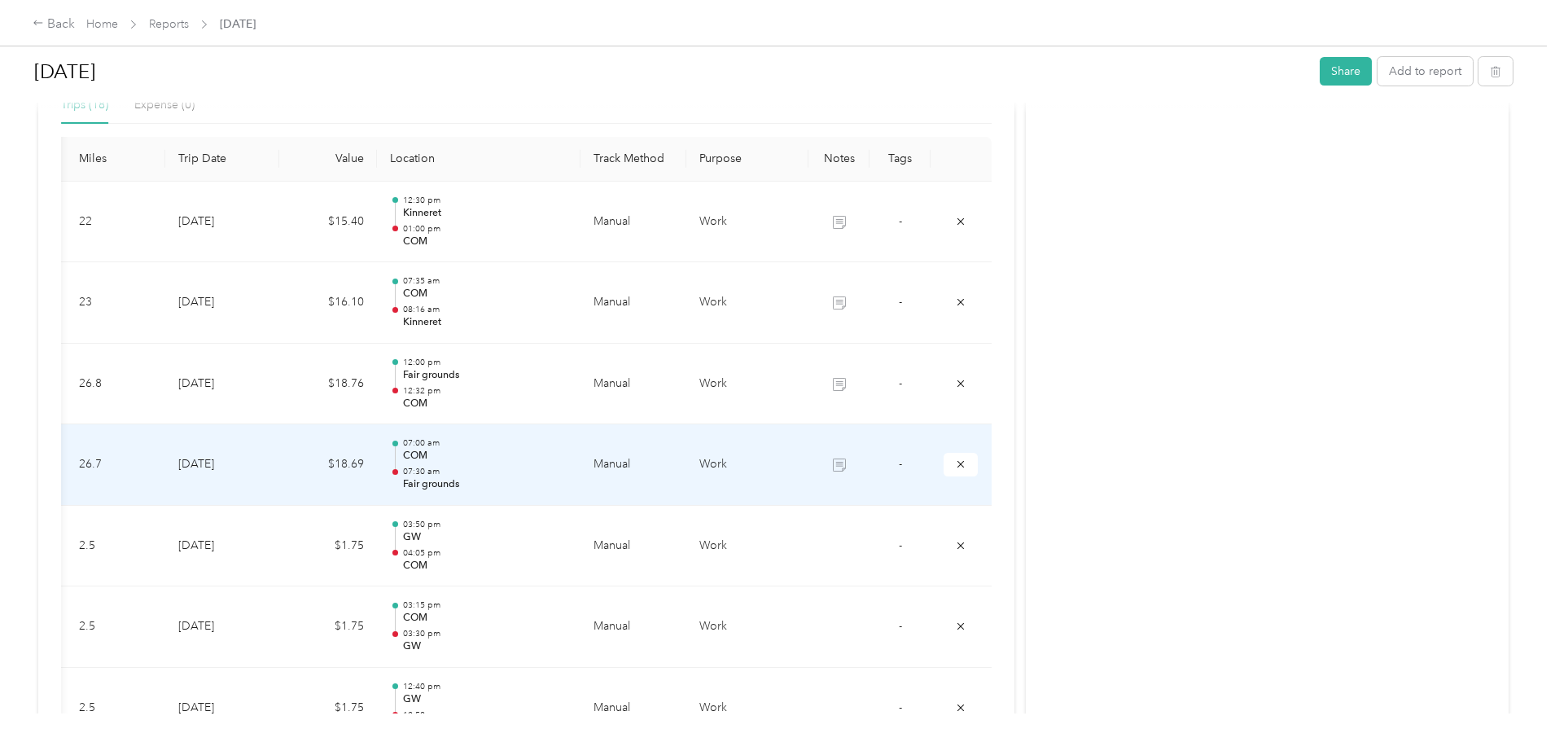
click at [743, 460] on td "Work" at bounding box center [747, 464] width 122 height 81
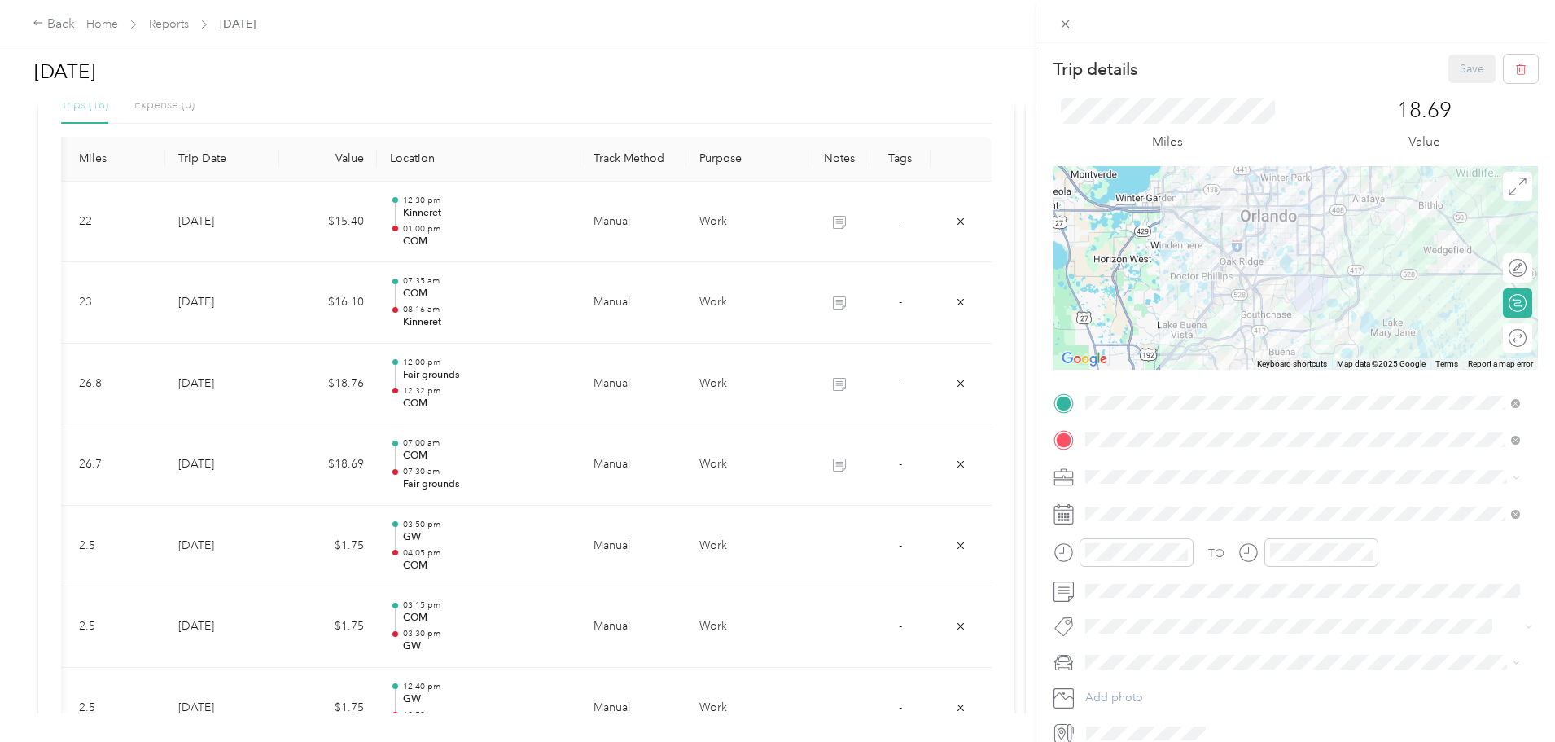
click at [746, 389] on div "Trip details Save This trip cannot be edited because it is either under review,…" at bounding box center [777, 371] width 1555 height 742
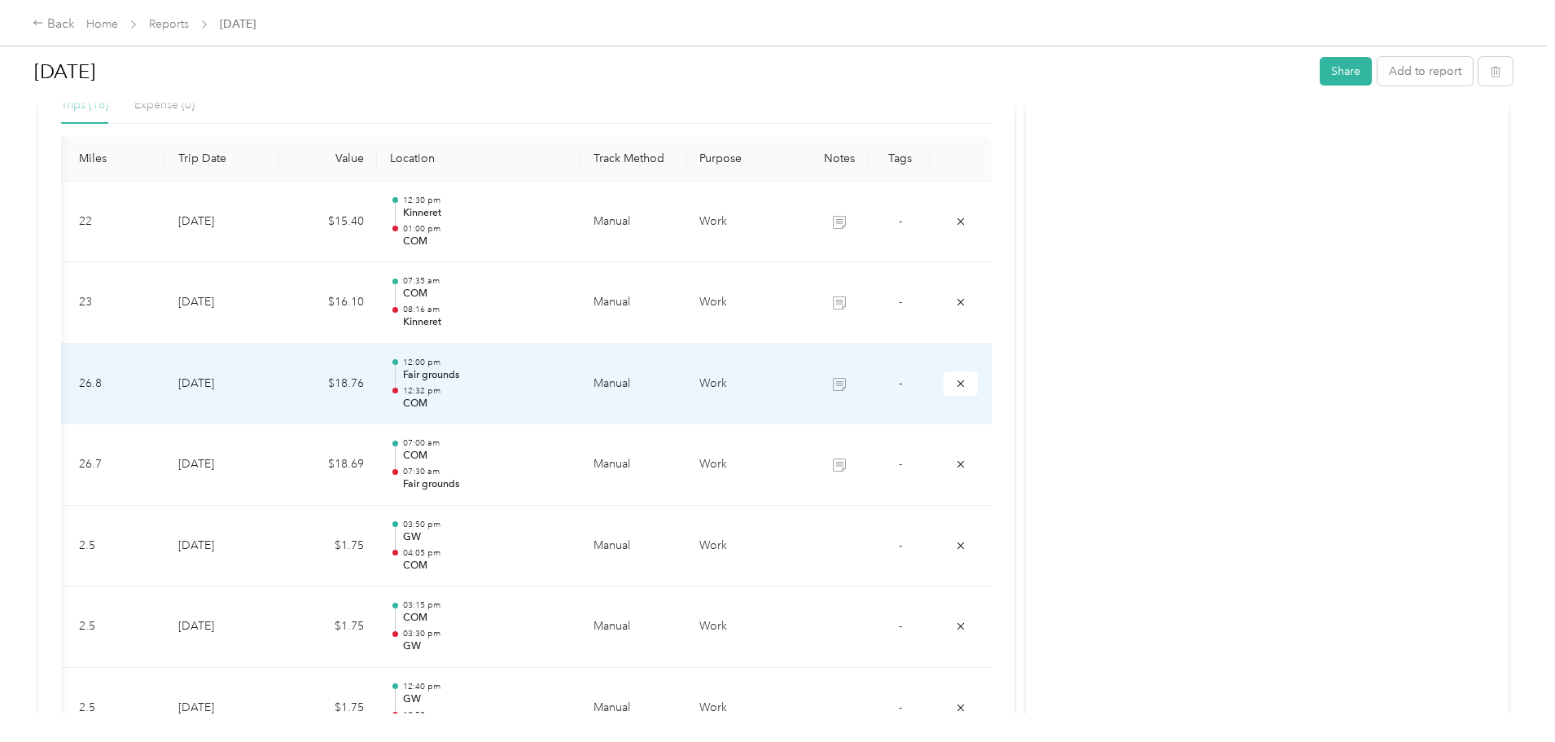
click at [745, 388] on td "Work" at bounding box center [747, 384] width 122 height 81
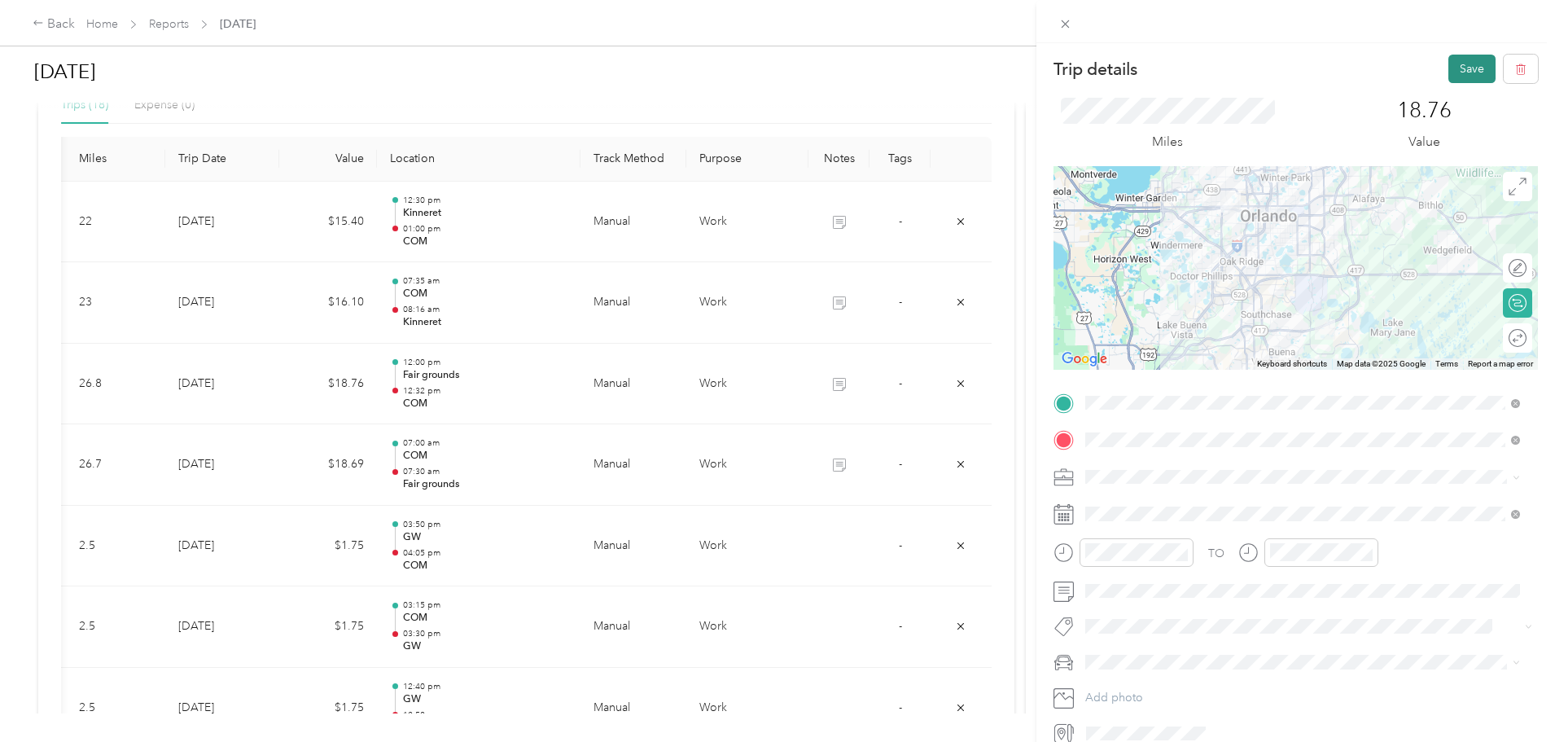
click at [1450, 67] on button "Save" at bounding box center [1471, 69] width 47 height 28
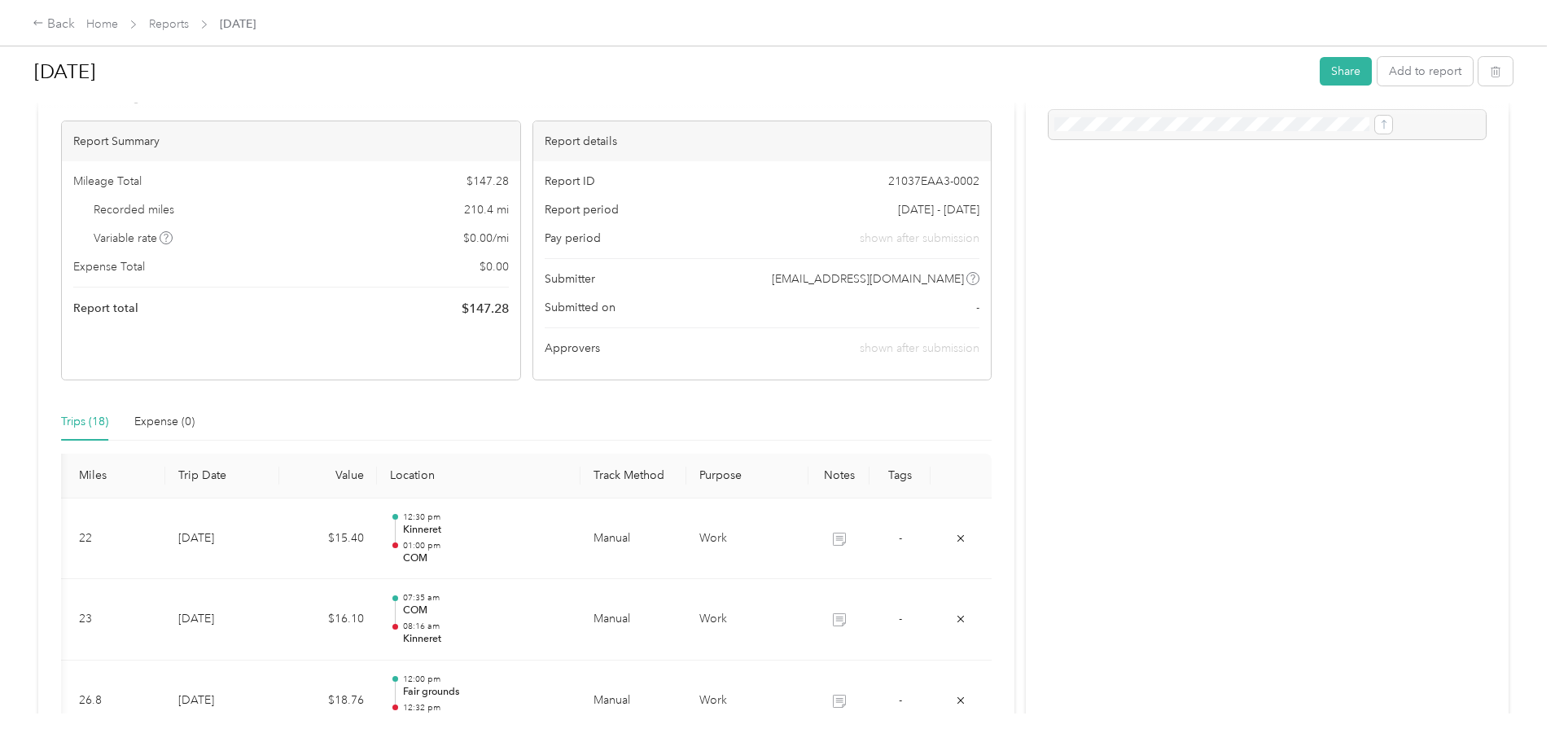
scroll to position [0, 0]
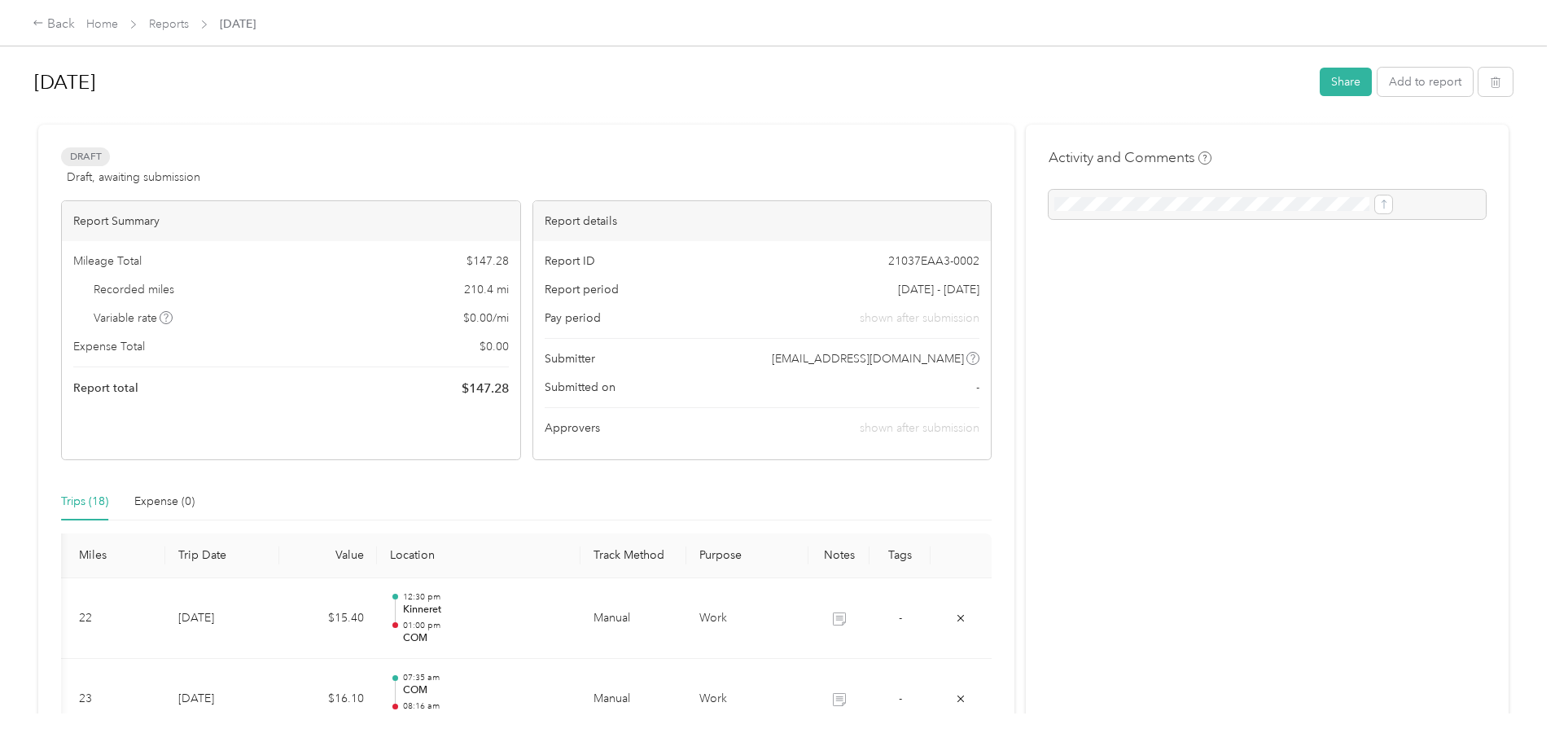
click at [173, 318] on span "Variable rate" at bounding box center [134, 317] width 80 height 17
click at [499, 304] on div "Mileage Total $ 147.28 Recorded miles 210.4 mi Variable rate $ 0.00 / mi Expens…" at bounding box center [291, 325] width 458 height 169
click at [509, 318] on span "$ 0.00 / mi" at bounding box center [486, 317] width 46 height 17
click at [509, 343] on div "Expense Total $ 0.00" at bounding box center [291, 346] width 436 height 17
click at [1377, 77] on button "Add to report" at bounding box center [1424, 82] width 95 height 28
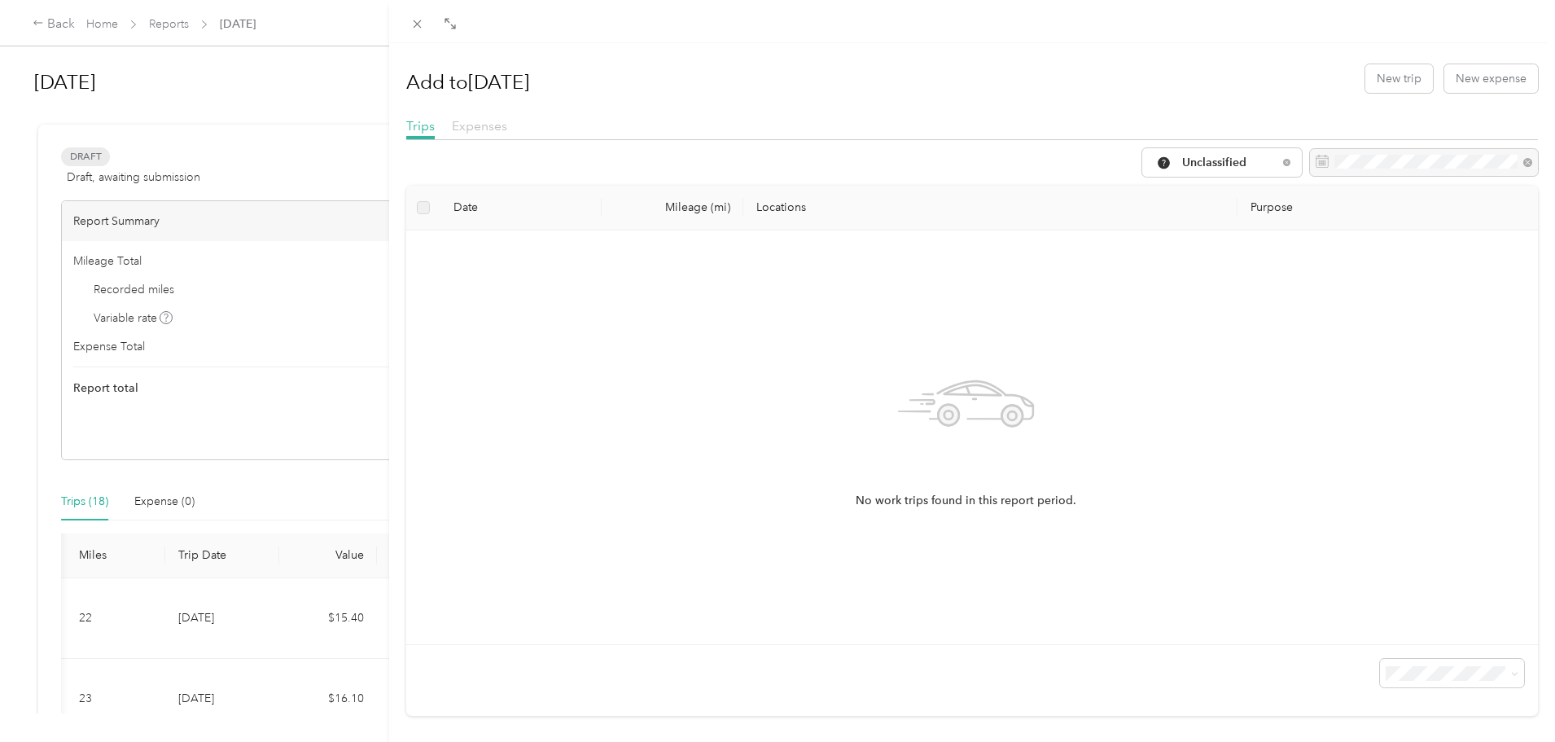
click at [478, 125] on span "Expenses" at bounding box center [479, 125] width 55 height 15
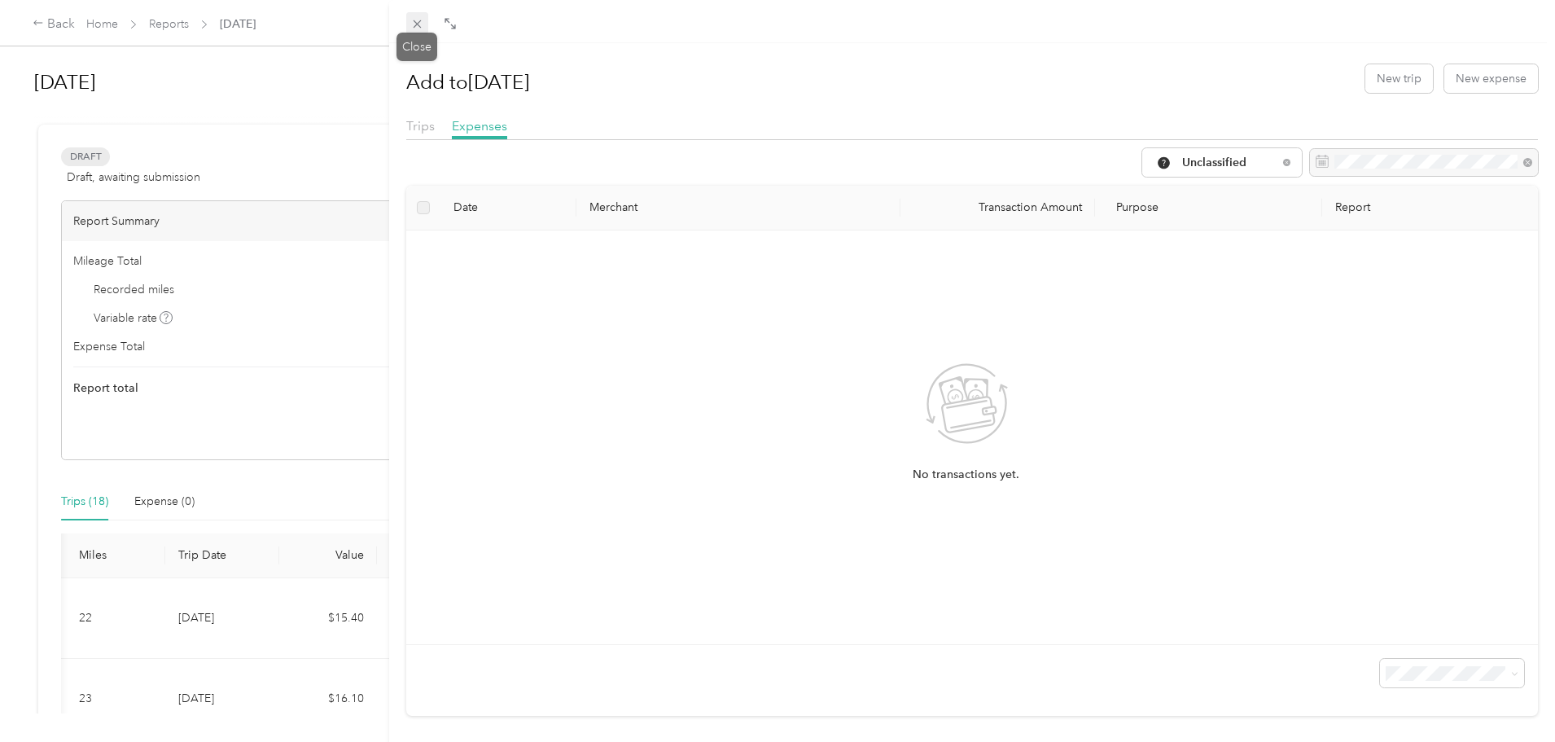
click at [417, 22] on icon at bounding box center [417, 24] width 14 height 14
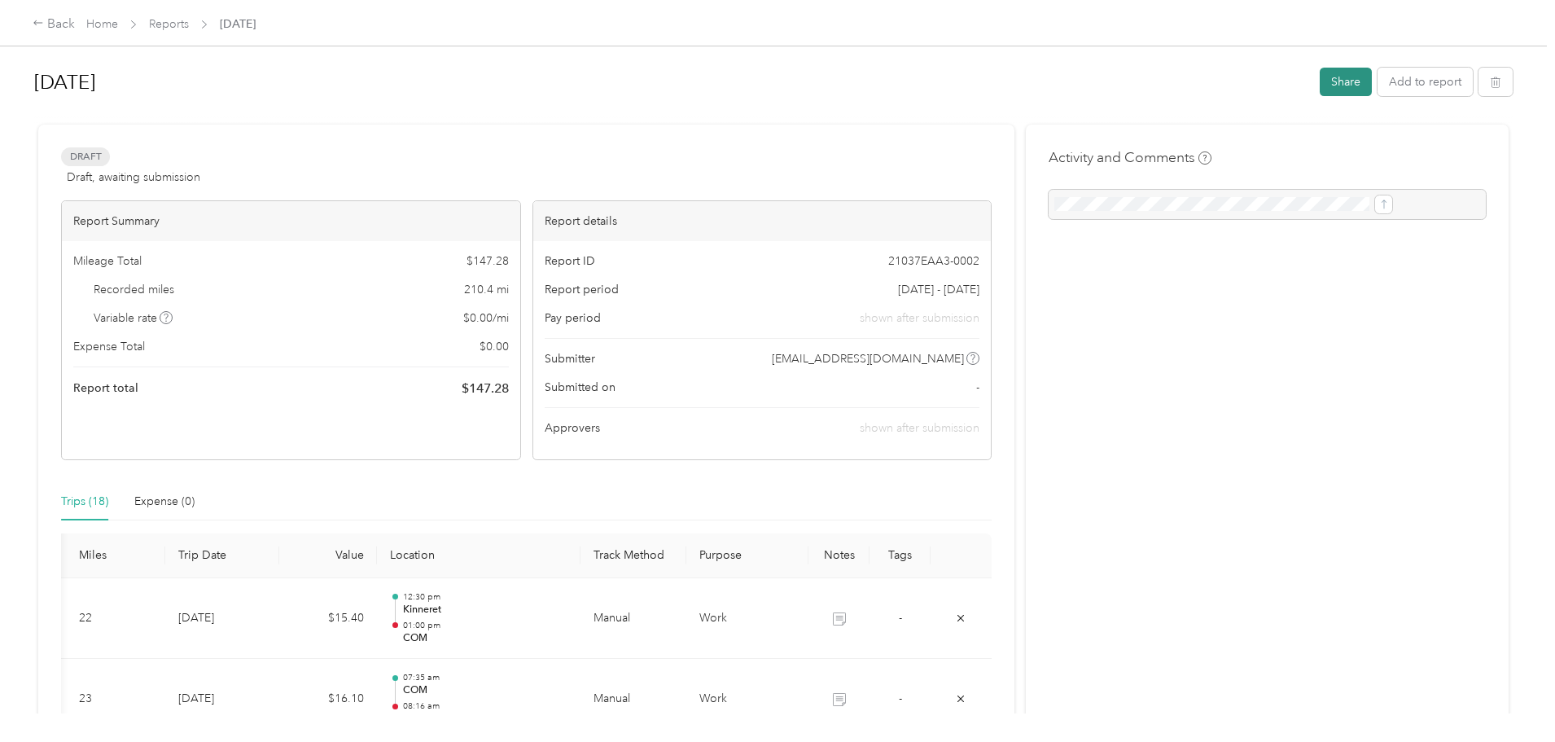
click at [1320, 80] on button "Share" at bounding box center [1346, 82] width 52 height 28
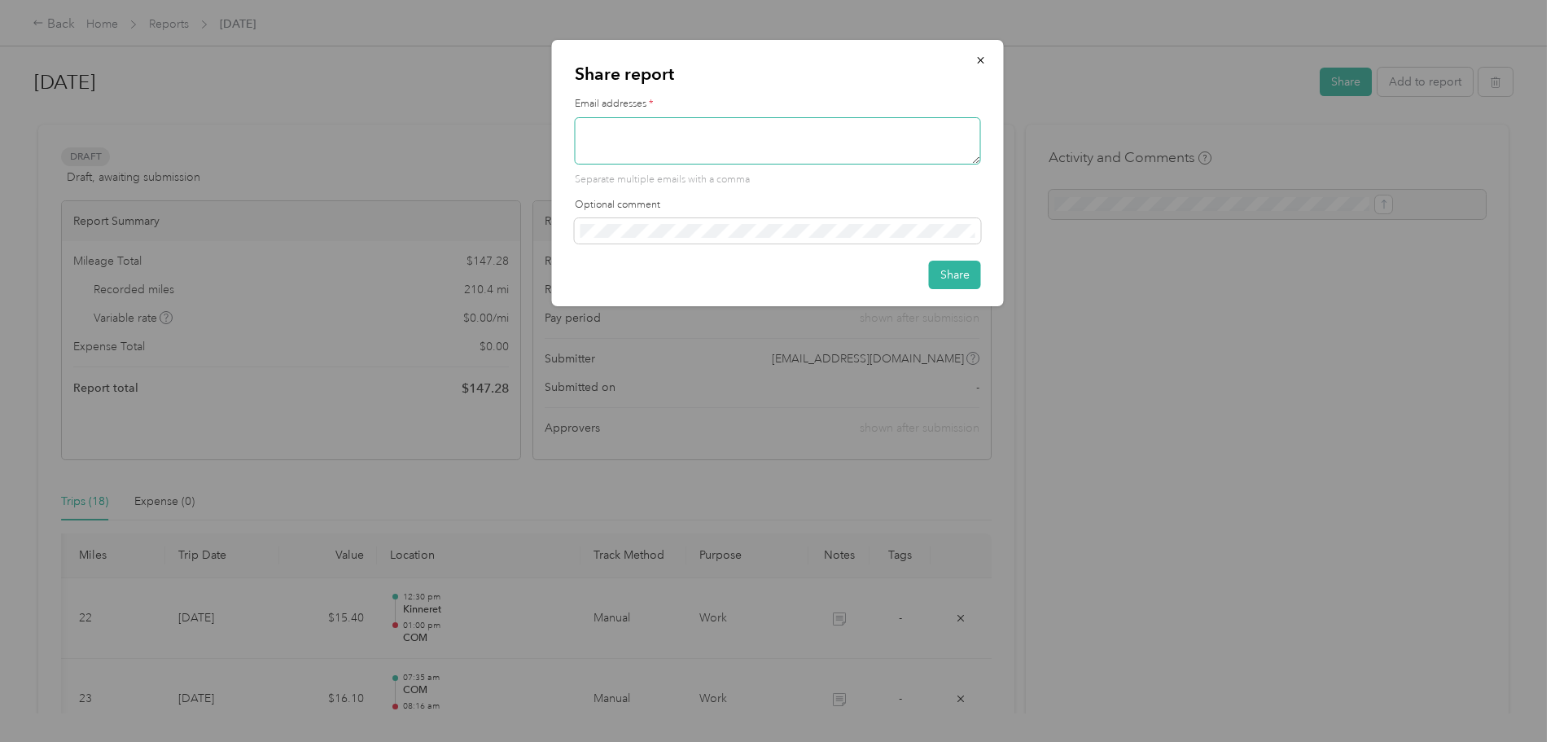
click at [804, 128] on textarea at bounding box center [778, 140] width 406 height 47
type textarea "a"
paste textarea "[PERSON_NAME][EMAIL_ADDRESS][PERSON_NAME][DOMAIN_NAME]"
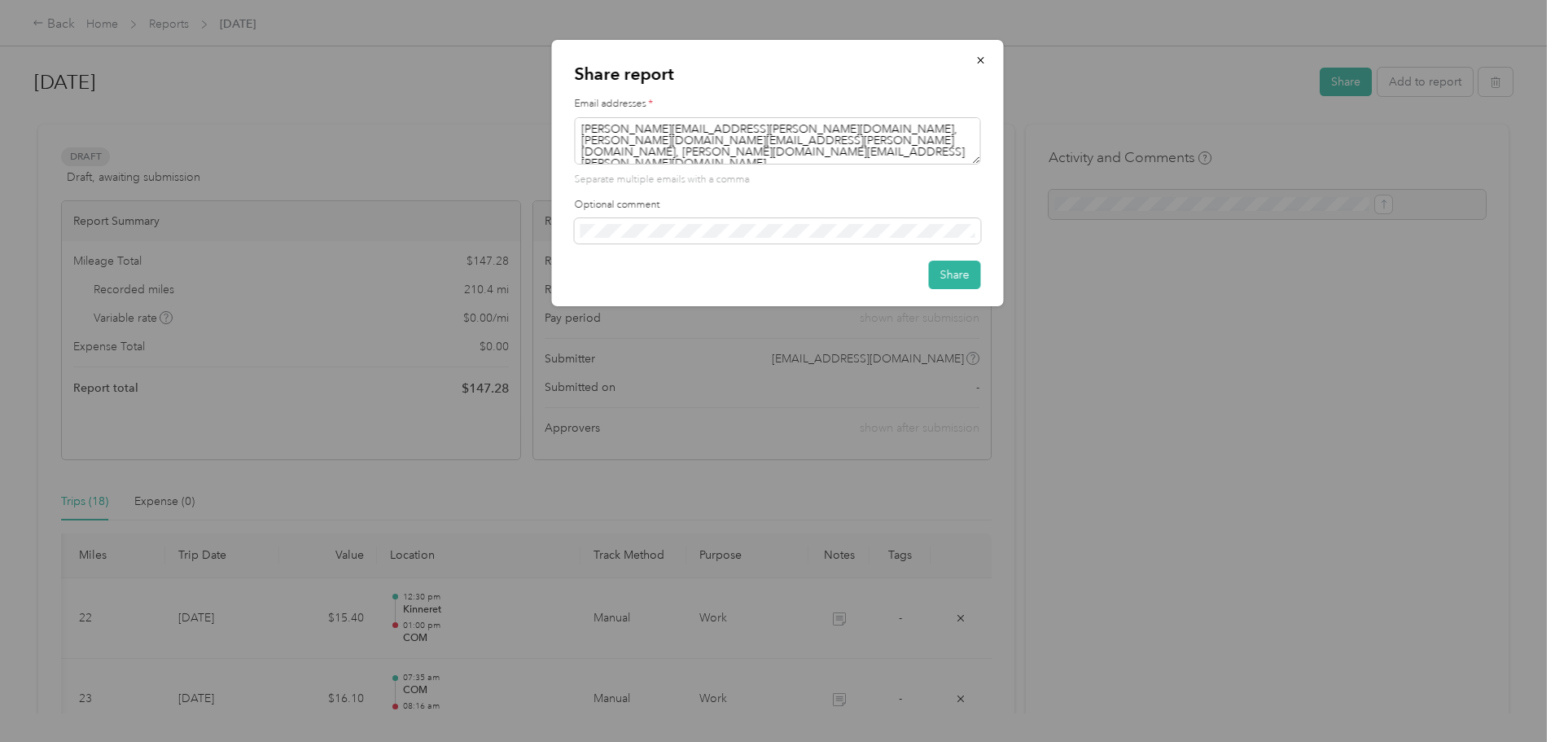
paste textarea "[PERSON_NAME][EMAIL_ADDRESS][PERSON_NAME][DOMAIN_NAME]"
type textarea "[PERSON_NAME][EMAIL_ADDRESS][PERSON_NAME][DOMAIN_NAME], [PERSON_NAME][DOMAIN_NA…"
click at [955, 278] on button "Share" at bounding box center [955, 275] width 52 height 28
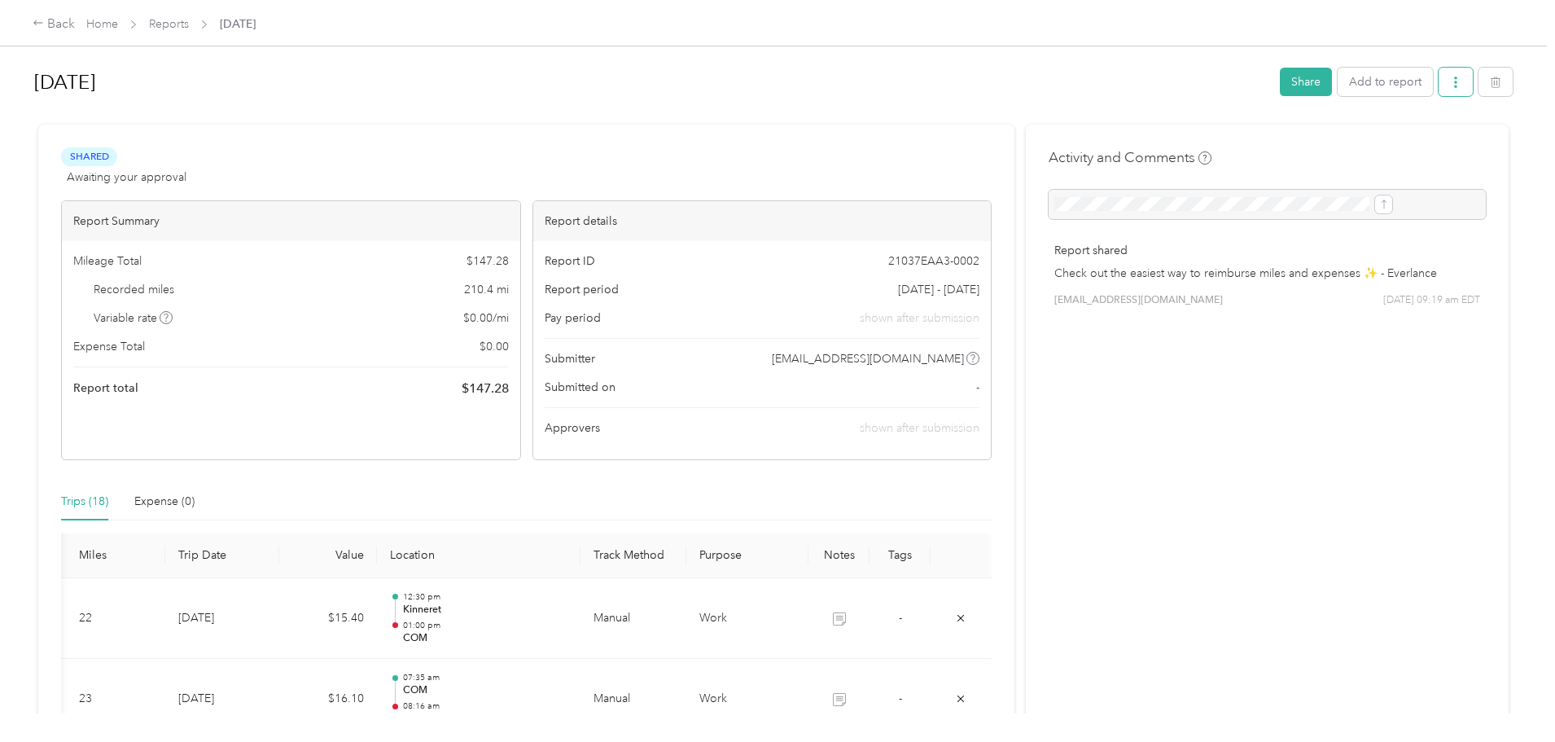
click at [1439, 72] on button "button" at bounding box center [1456, 82] width 34 height 28
click at [1053, 64] on h1 "[DATE]" at bounding box center [651, 82] width 1234 height 39
